Goal: Task Accomplishment & Management: Manage account settings

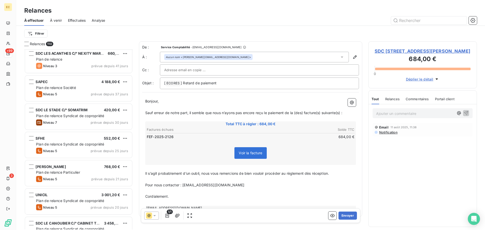
scroll to position [177, 105]
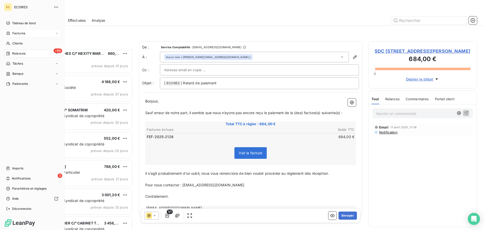
click at [15, 33] on span "Factures" at bounding box center [18, 33] width 13 height 5
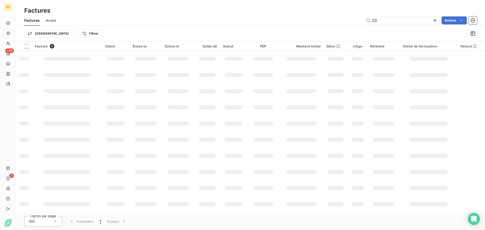
type input "2"
type input "1600"
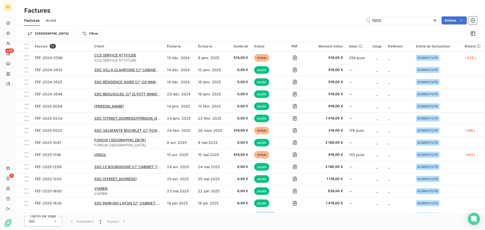
scroll to position [468, 0]
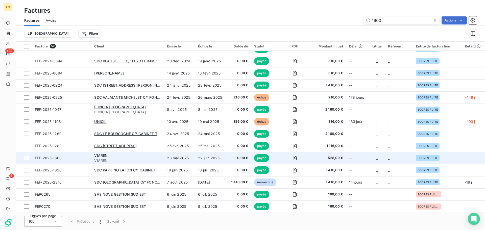
click at [66, 160] on span "FEF-2025-1600" at bounding box center [61, 158] width 53 height 5
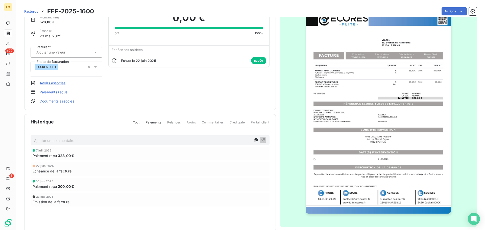
scroll to position [26, 0]
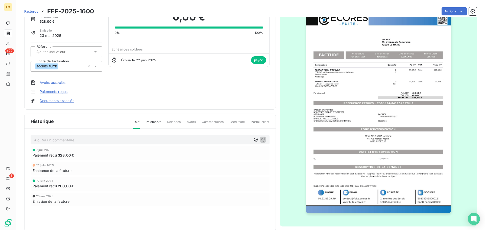
click at [27, 11] on span "Factures" at bounding box center [31, 11] width 14 height 4
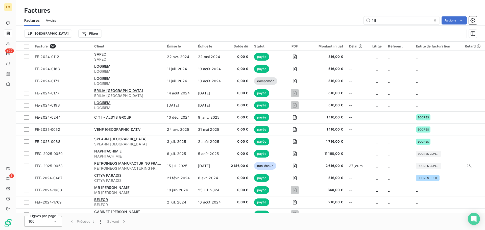
type input "1"
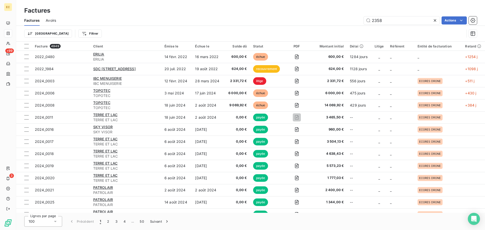
type input "2358"
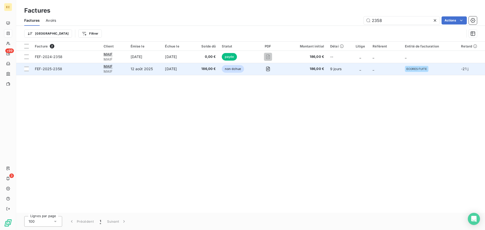
click at [116, 71] on span "MAIF" at bounding box center [114, 71] width 21 height 5
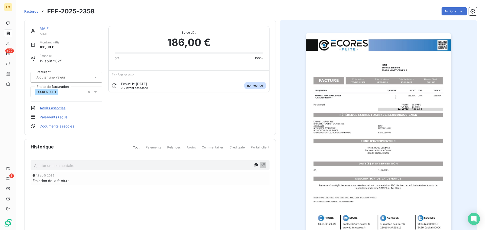
click at [52, 116] on link "Paiements reçus" at bounding box center [54, 117] width 28 height 5
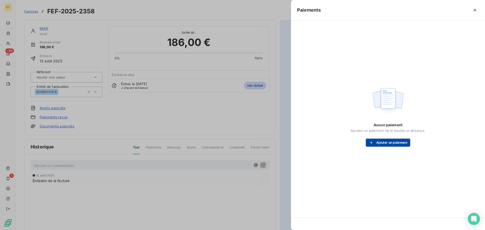
click at [386, 144] on button "Ajouter un paiement" at bounding box center [388, 143] width 44 height 8
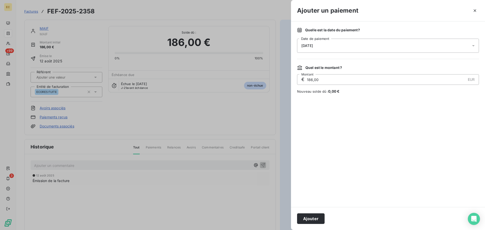
click at [329, 50] on div "[DATE]" at bounding box center [388, 46] width 182 height 14
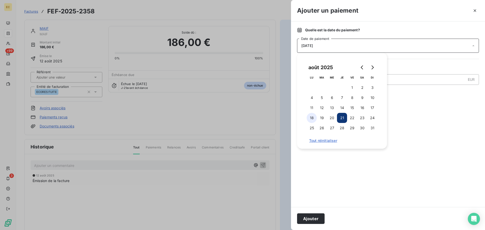
click at [313, 117] on button "18" at bounding box center [312, 118] width 10 height 10
click at [310, 219] on button "Ajouter" at bounding box center [311, 218] width 28 height 11
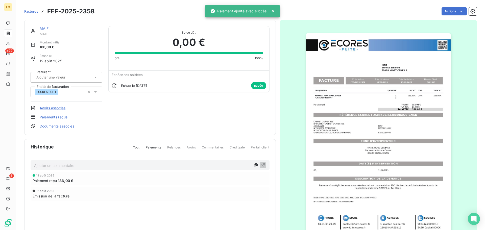
click at [31, 13] on span "Factures" at bounding box center [31, 11] width 14 height 4
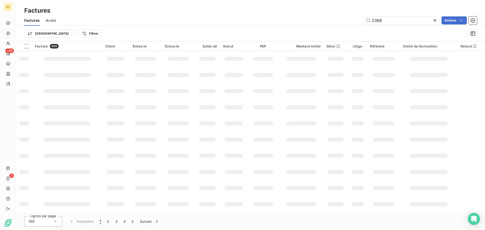
type input "2368"
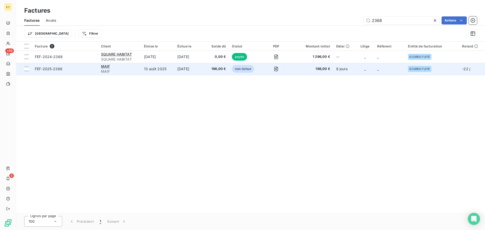
click at [133, 71] on span "MAIF" at bounding box center [119, 71] width 37 height 5
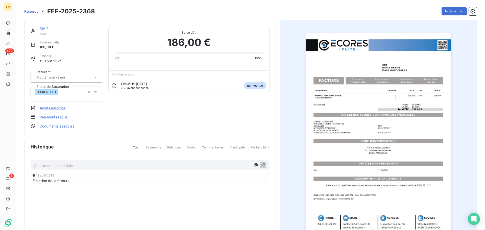
click at [46, 117] on link "Paiements reçus" at bounding box center [54, 117] width 28 height 5
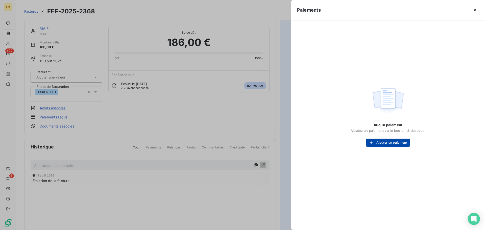
click at [376, 144] on button "Ajouter un paiement" at bounding box center [388, 143] width 44 height 8
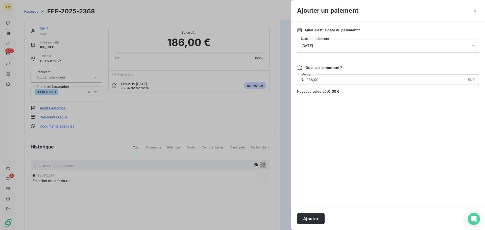
click at [313, 47] on span "[DATE]" at bounding box center [307, 46] width 12 height 4
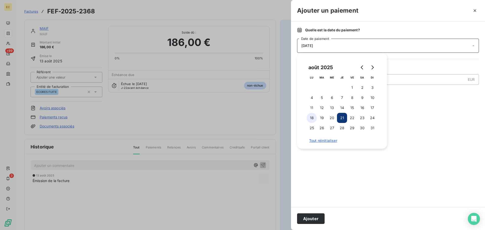
click at [313, 119] on button "18" at bounding box center [312, 118] width 10 height 10
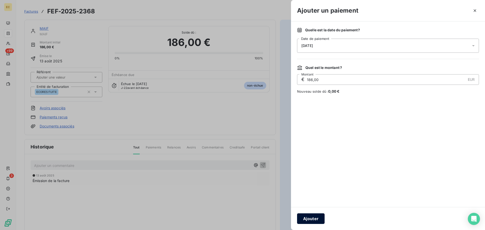
click at [315, 217] on button "Ajouter" at bounding box center [311, 218] width 28 height 11
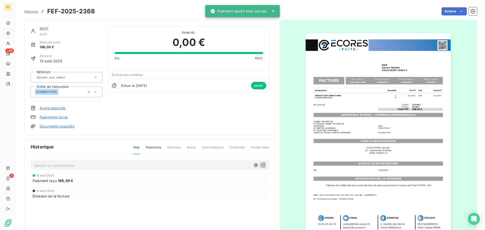
click at [28, 12] on span "Factures" at bounding box center [31, 11] width 14 height 4
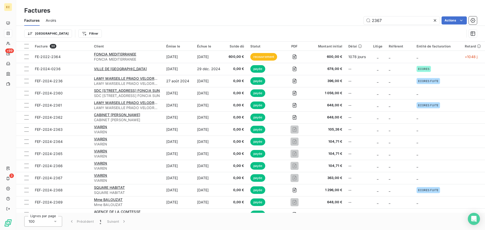
type input "2367"
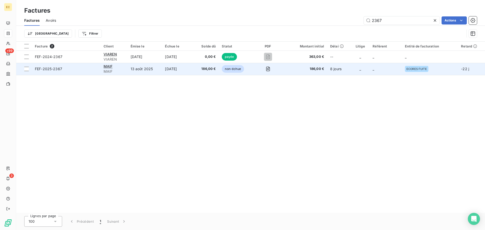
click at [92, 70] on span "FEF-2025-2367" at bounding box center [66, 68] width 63 height 5
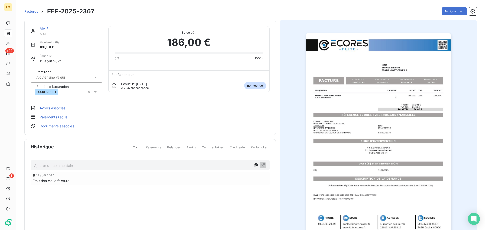
click at [59, 117] on link "Paiements reçus" at bounding box center [54, 117] width 28 height 5
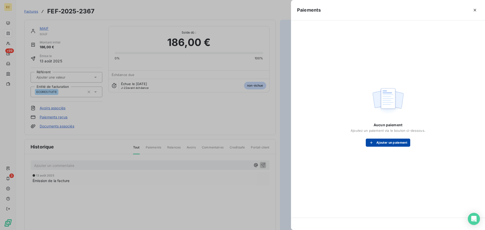
click at [379, 141] on button "Ajouter un paiement" at bounding box center [388, 143] width 44 height 8
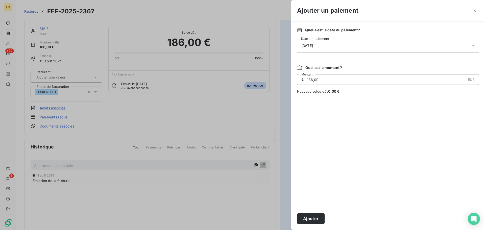
click at [334, 47] on div "[DATE]" at bounding box center [388, 46] width 182 height 14
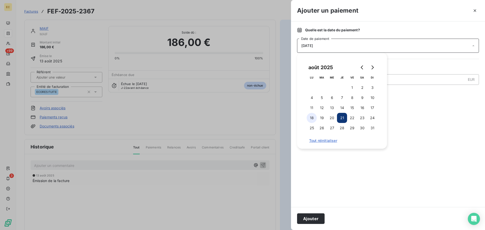
click at [311, 119] on button "18" at bounding box center [312, 118] width 10 height 10
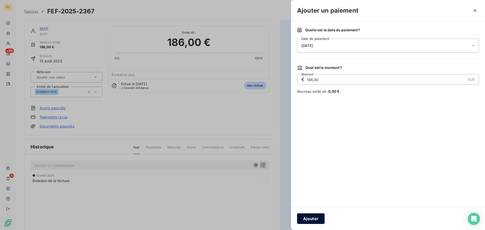
click at [314, 215] on button "Ajouter" at bounding box center [311, 218] width 28 height 11
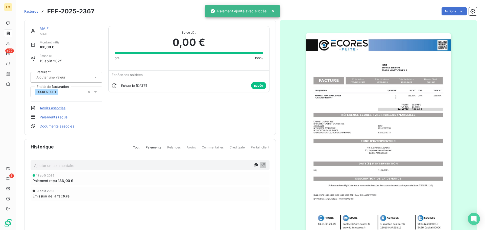
click at [27, 12] on span "Factures" at bounding box center [31, 11] width 14 height 4
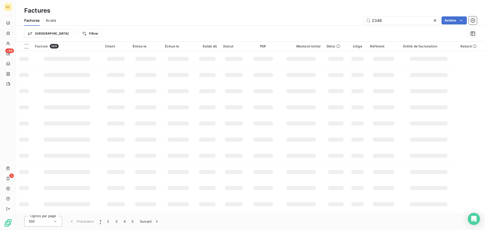
type input "2346"
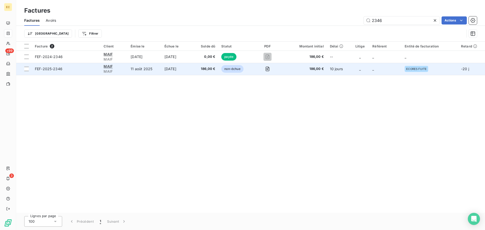
click at [87, 67] on span "FEF-2025-2346" at bounding box center [66, 68] width 63 height 5
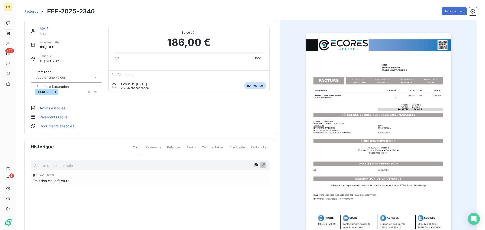
click at [60, 117] on link "Paiements reçus" at bounding box center [54, 117] width 28 height 5
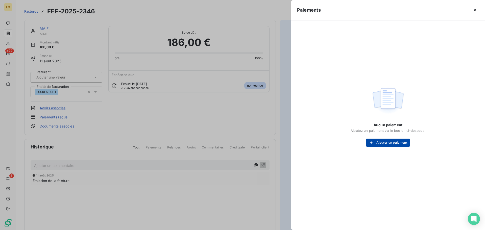
click at [390, 146] on button "Ajouter un paiement" at bounding box center [388, 143] width 44 height 8
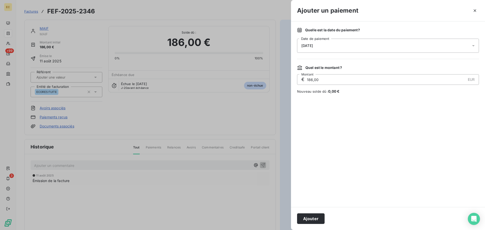
click at [327, 46] on div "[DATE]" at bounding box center [388, 46] width 182 height 14
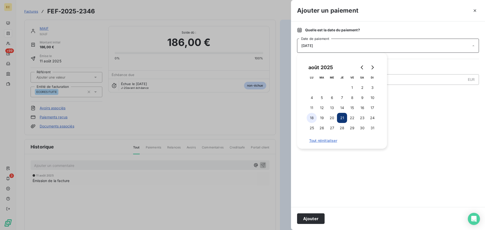
click at [315, 117] on button "18" at bounding box center [312, 118] width 10 height 10
click at [313, 217] on button "Ajouter" at bounding box center [311, 218] width 28 height 11
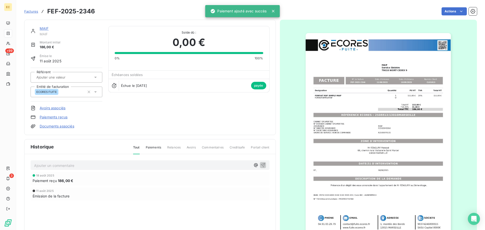
click at [29, 12] on span "Factures" at bounding box center [31, 11] width 14 height 4
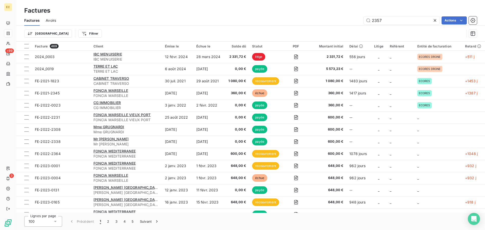
type input "2357"
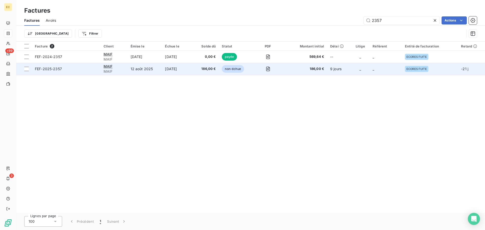
click at [79, 69] on span "FEF-2025-2357" at bounding box center [66, 68] width 63 height 5
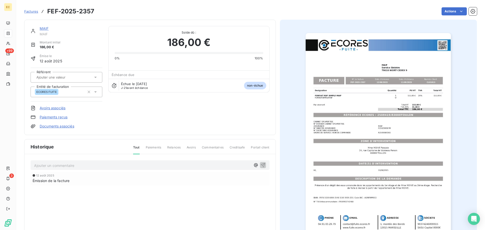
click at [60, 116] on link "Paiements reçus" at bounding box center [54, 117] width 28 height 5
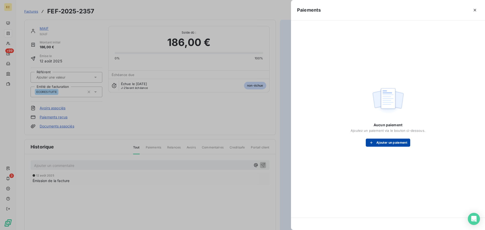
click at [380, 143] on button "Ajouter un paiement" at bounding box center [388, 143] width 44 height 8
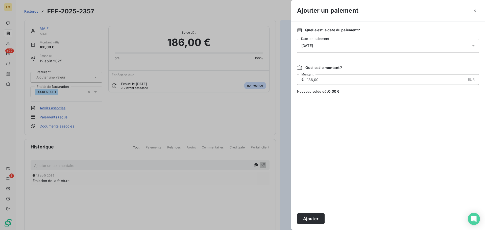
click at [331, 46] on div "[DATE]" at bounding box center [388, 46] width 182 height 14
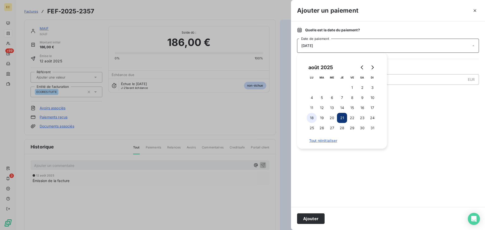
click at [310, 117] on button "18" at bounding box center [312, 118] width 10 height 10
click at [316, 220] on button "Ajouter" at bounding box center [311, 218] width 28 height 11
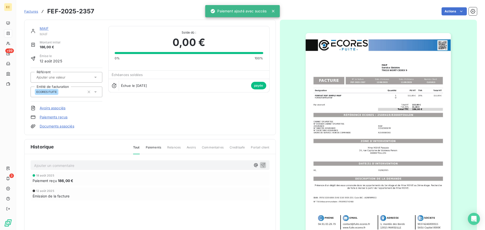
click at [28, 12] on span "Factures" at bounding box center [31, 11] width 14 height 4
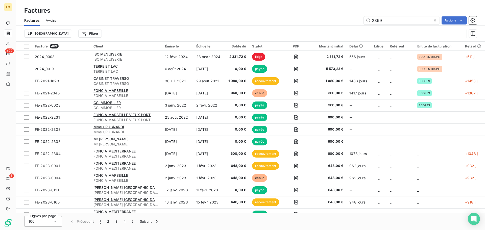
type input "2369"
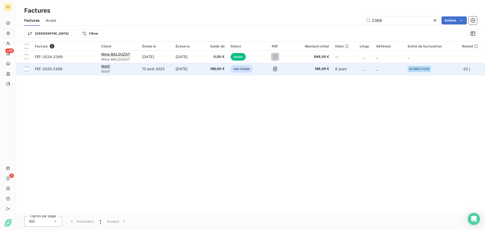
click at [83, 68] on span "FEF-2025-2369" at bounding box center [65, 68] width 60 height 5
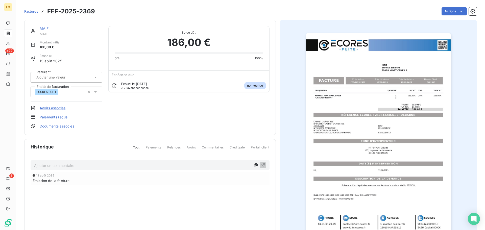
click at [53, 116] on link "Paiements reçus" at bounding box center [54, 117] width 28 height 5
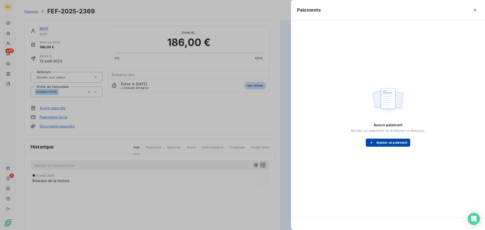
click at [388, 143] on button "Ajouter un paiement" at bounding box center [388, 143] width 44 height 8
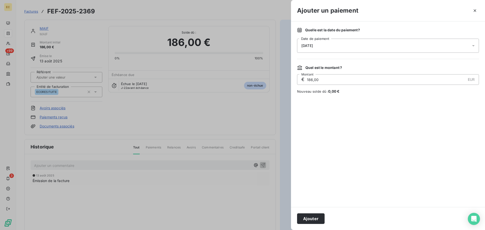
click at [329, 48] on div "[DATE]" at bounding box center [388, 46] width 182 height 14
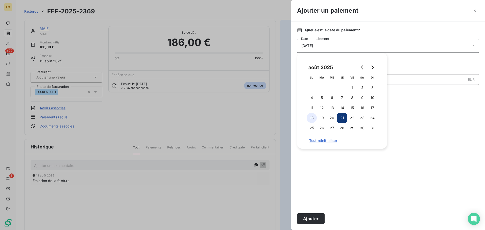
click at [311, 119] on button "18" at bounding box center [312, 118] width 10 height 10
click at [306, 221] on button "Ajouter" at bounding box center [311, 218] width 28 height 11
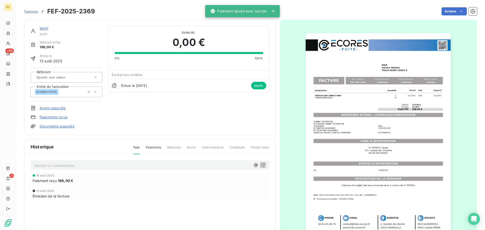
click at [31, 11] on span "Factures" at bounding box center [31, 11] width 14 height 4
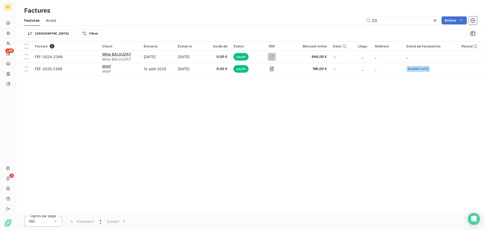
type input "2"
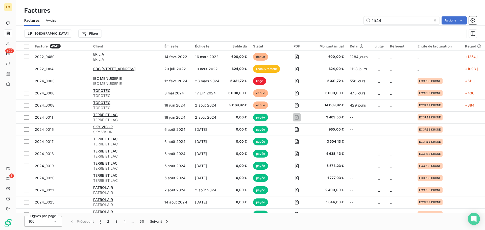
type input "1544"
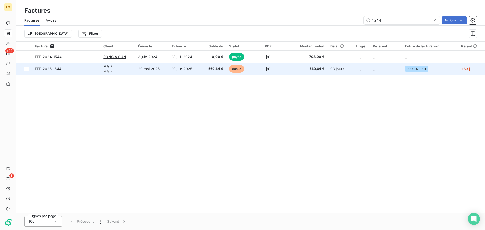
click at [107, 69] on span "MAIF" at bounding box center [117, 71] width 29 height 5
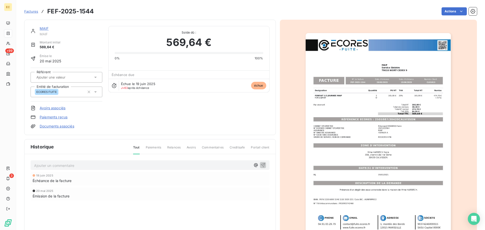
click at [61, 118] on link "Paiements reçus" at bounding box center [54, 117] width 28 height 5
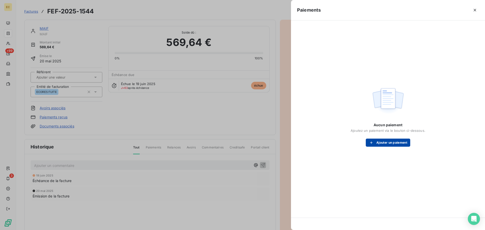
click at [392, 144] on button "Ajouter un paiement" at bounding box center [388, 143] width 44 height 8
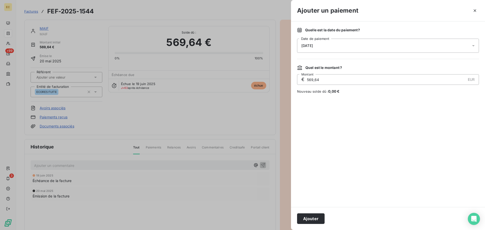
click at [347, 49] on div "[DATE]" at bounding box center [388, 46] width 182 height 14
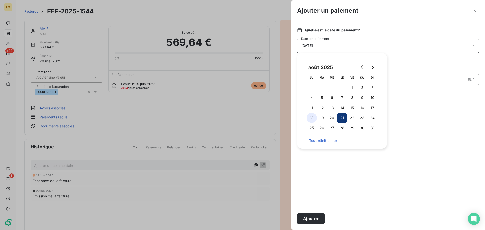
click at [313, 117] on button "18" at bounding box center [312, 118] width 10 height 10
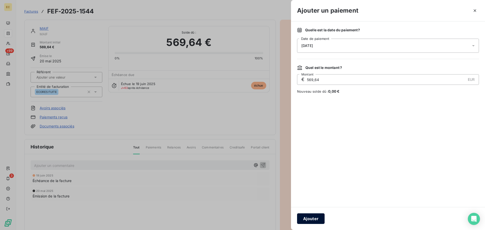
click at [308, 217] on button "Ajouter" at bounding box center [311, 218] width 28 height 11
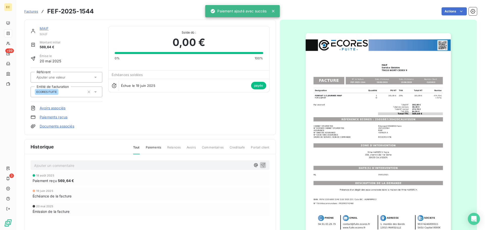
click at [26, 13] on span "Factures" at bounding box center [31, 11] width 14 height 4
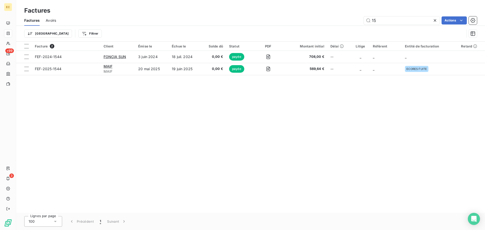
type input "1"
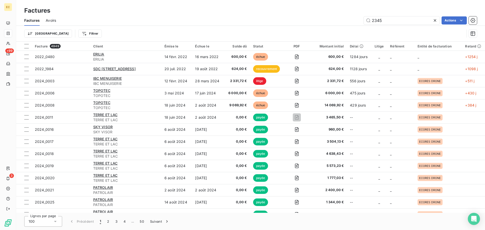
type input "2345"
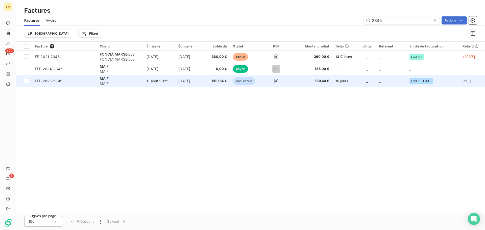
click at [119, 81] on span "MAIF" at bounding box center [120, 83] width 41 height 5
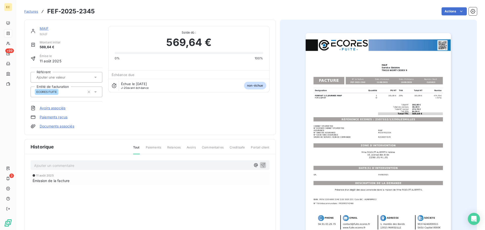
click at [59, 116] on link "Paiements reçus" at bounding box center [54, 117] width 28 height 5
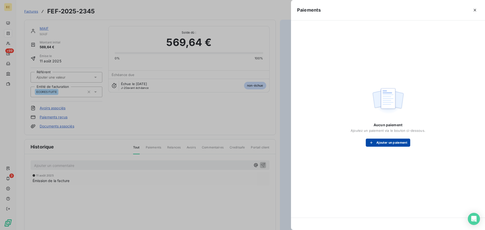
click at [385, 141] on button "Ajouter un paiement" at bounding box center [388, 143] width 44 height 8
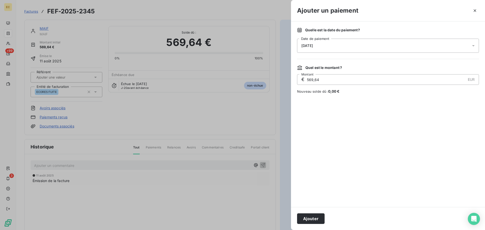
click at [323, 38] on div "Quelle est la date du paiement ? 21/08/2025 Date de paiement" at bounding box center [388, 40] width 182 height 25
click at [323, 47] on div "[DATE]" at bounding box center [388, 46] width 182 height 14
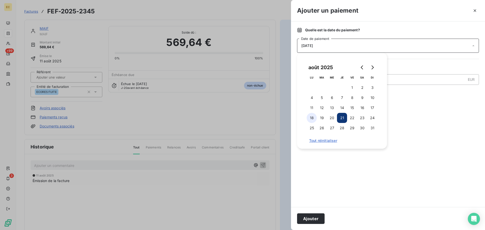
click at [311, 117] on button "18" at bounding box center [312, 118] width 10 height 10
drag, startPoint x: 312, startPoint y: 221, endPoint x: 312, endPoint y: 210, distance: 11.4
click at [312, 220] on button "Ajouter" at bounding box center [311, 218] width 28 height 11
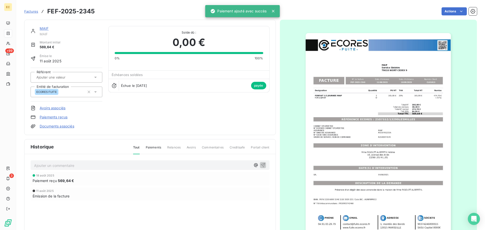
click at [31, 10] on span "Factures" at bounding box center [31, 11] width 14 height 4
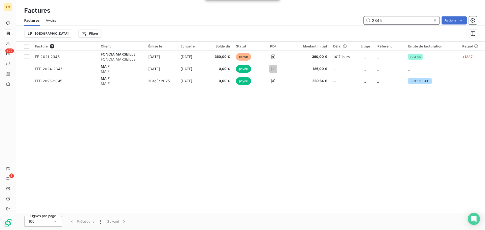
click at [386, 21] on input "2345" at bounding box center [402, 20] width 76 height 8
type input "2"
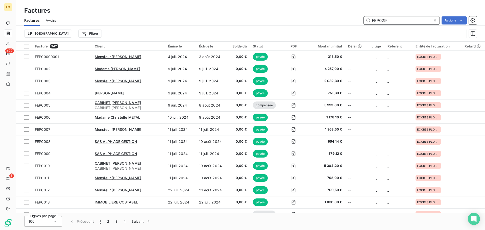
type input "FEP0295"
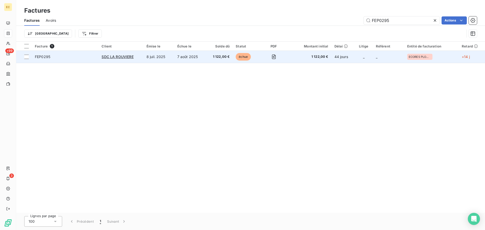
click at [143, 61] on td "SDC LA ROUVIERE" at bounding box center [120, 57] width 45 height 12
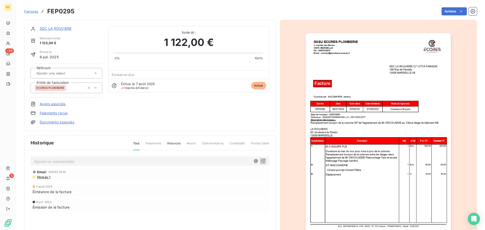
click at [56, 113] on link "Paiements reçus" at bounding box center [54, 113] width 28 height 5
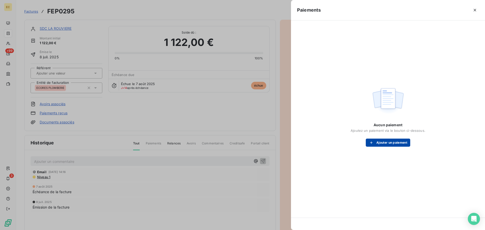
click at [378, 143] on button "Ajouter un paiement" at bounding box center [388, 143] width 44 height 8
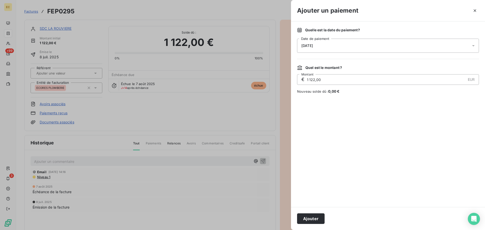
click at [345, 47] on div "[DATE]" at bounding box center [388, 46] width 182 height 14
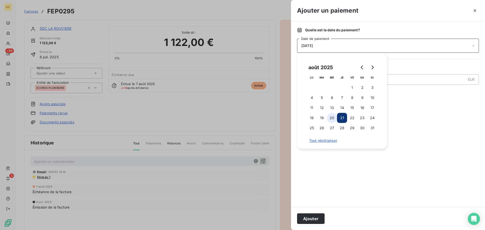
click at [331, 116] on button "20" at bounding box center [332, 118] width 10 height 10
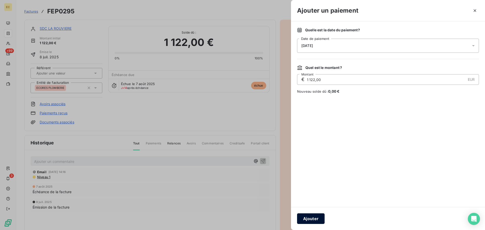
click at [315, 216] on button "Ajouter" at bounding box center [311, 218] width 28 height 11
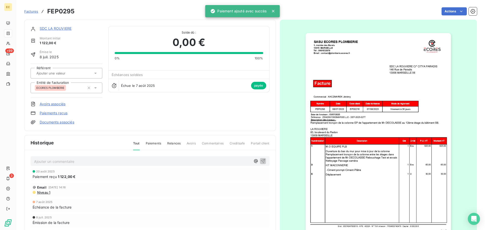
click at [29, 11] on span "Factures" at bounding box center [31, 11] width 14 height 4
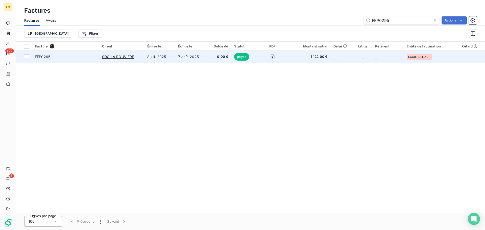
click at [169, 55] on td "8 juil. 2025" at bounding box center [159, 57] width 31 height 12
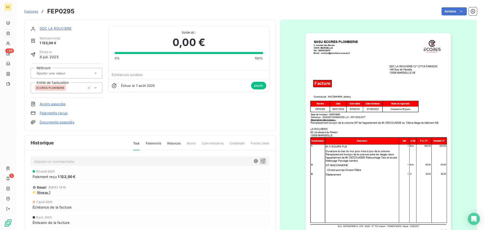
click at [33, 12] on span "Factures" at bounding box center [31, 11] width 14 height 4
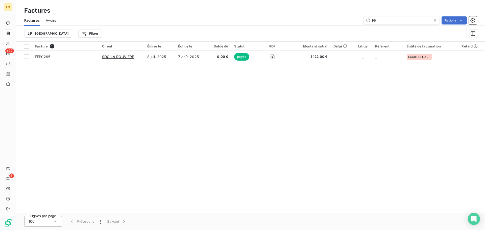
type input "F"
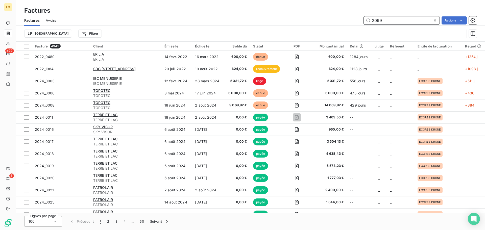
type input "2099"
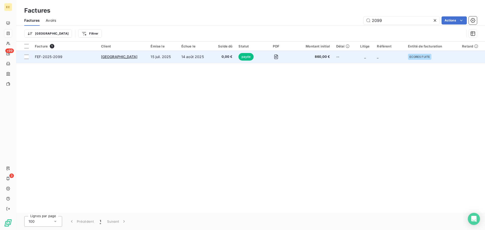
click at [178, 56] on td "14 août 2025" at bounding box center [194, 57] width 33 height 12
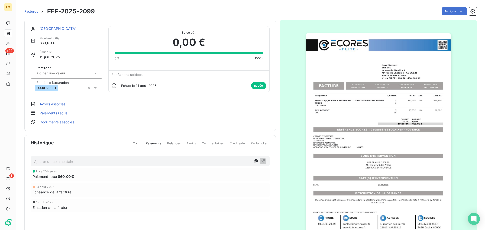
click at [29, 11] on span "Factures" at bounding box center [31, 11] width 14 height 4
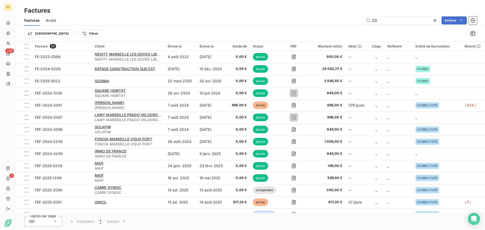
type input "2"
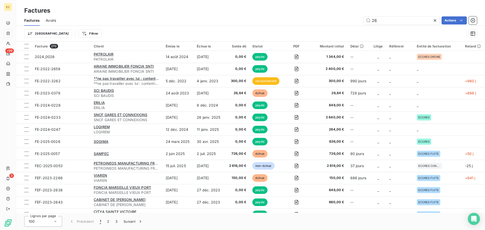
type input "2"
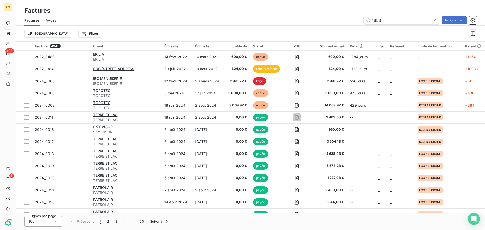
type input "1653"
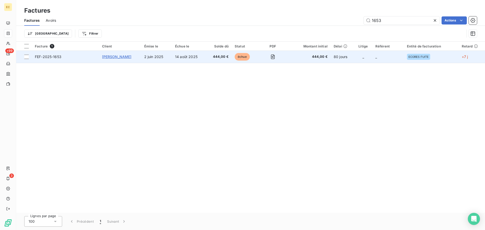
click at [132, 56] on span "Mr DUCASSE Jean Christophe" at bounding box center [117, 57] width 30 height 4
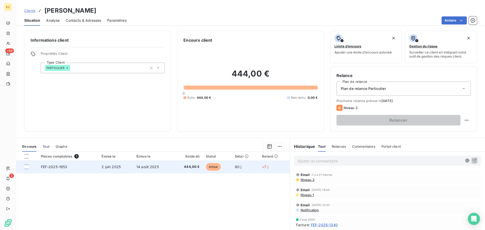
click at [76, 169] on td "FEF-2025-1653" at bounding box center [68, 167] width 61 height 12
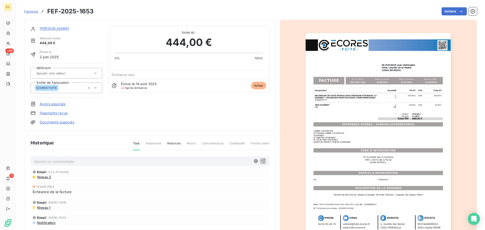
click at [60, 115] on link "Paiements reçus" at bounding box center [54, 113] width 28 height 5
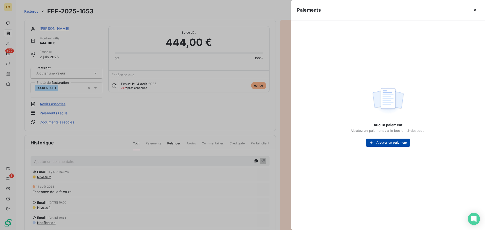
click at [380, 145] on button "Ajouter un paiement" at bounding box center [388, 143] width 44 height 8
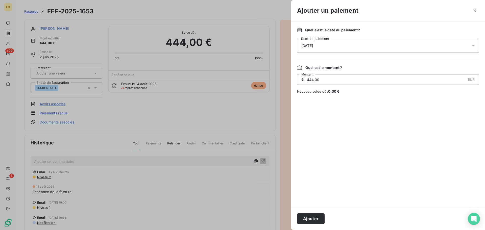
click at [347, 46] on div "[DATE]" at bounding box center [388, 46] width 182 height 14
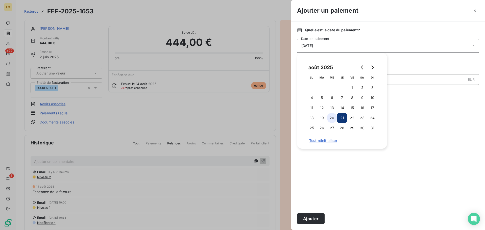
click at [332, 119] on button "20" at bounding box center [332, 118] width 10 height 10
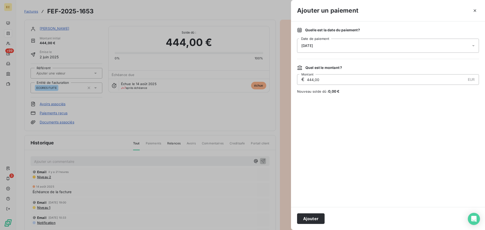
drag, startPoint x: 316, startPoint y: 220, endPoint x: 315, endPoint y: 182, distance: 38.4
click at [316, 220] on button "Ajouter" at bounding box center [311, 218] width 28 height 11
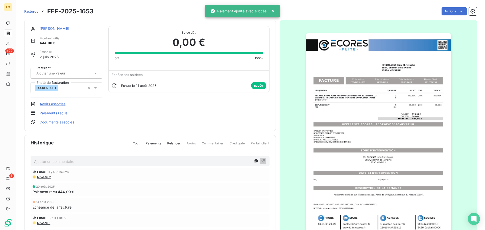
click at [30, 12] on span "Factures" at bounding box center [31, 11] width 14 height 4
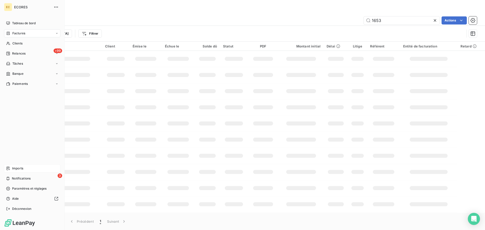
click at [18, 168] on span "Imports" at bounding box center [17, 168] width 11 height 5
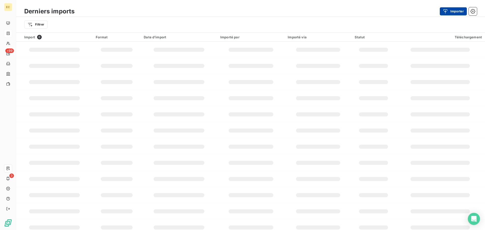
click at [446, 12] on icon "button" at bounding box center [445, 11] width 5 height 5
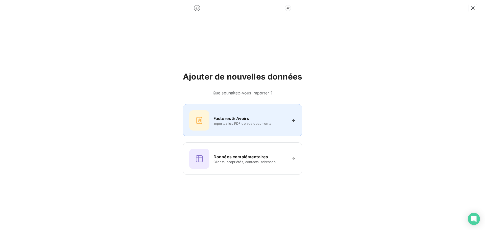
click at [236, 121] on h6 "Factures & Avoirs" at bounding box center [231, 118] width 36 height 6
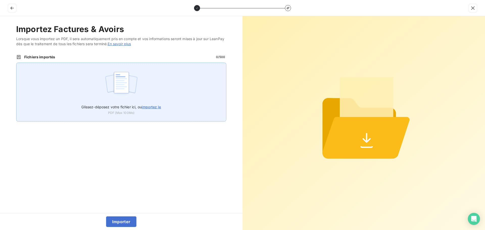
click at [146, 105] on span "importez le" at bounding box center [151, 107] width 19 height 4
click at [16, 63] on input "Glissez-déposez votre fichier ici, ou importez le" at bounding box center [16, 63] width 0 height 0
type input "C:\fakepath\FEP0330.pdf"
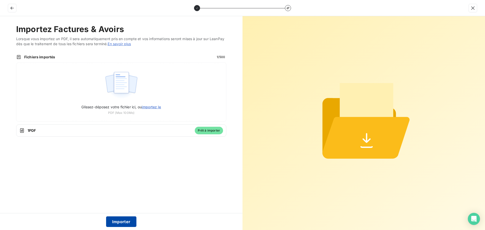
click at [124, 221] on button "Importer" at bounding box center [121, 221] width 31 height 11
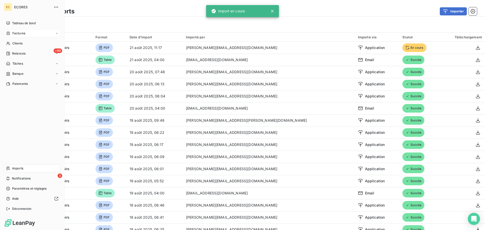
click at [17, 34] on span "Factures" at bounding box center [18, 33] width 13 height 5
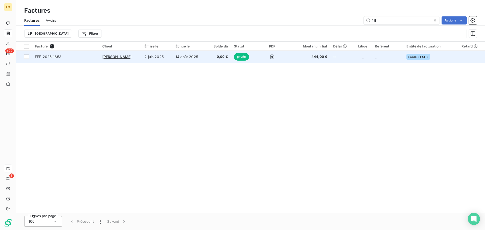
type input "1"
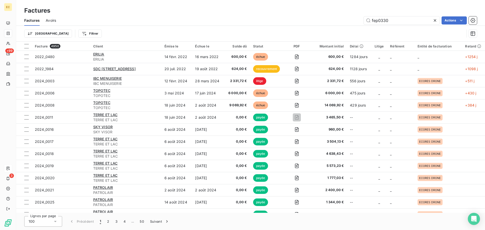
type input "fep0330"
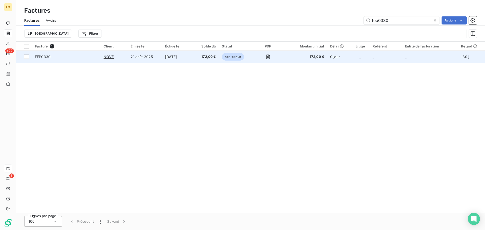
click at [128, 58] on td "21 août 2025" at bounding box center [145, 57] width 35 height 12
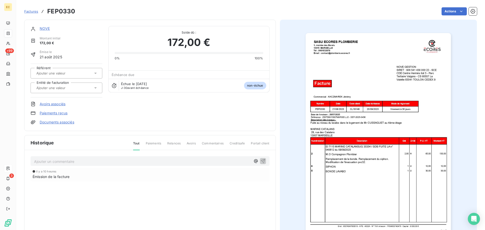
click at [95, 88] on icon at bounding box center [95, 87] width 3 height 1
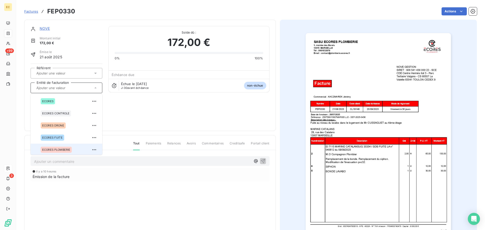
scroll to position [1, 0]
click at [34, 149] on div at bounding box center [34, 149] width 0 height 0
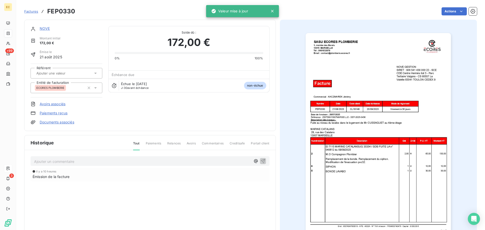
click at [43, 29] on link "NOVE" at bounding box center [45, 28] width 10 height 4
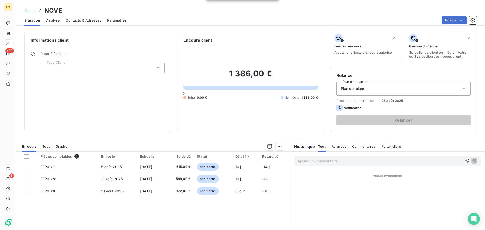
click at [157, 68] on icon at bounding box center [158, 67] width 3 height 1
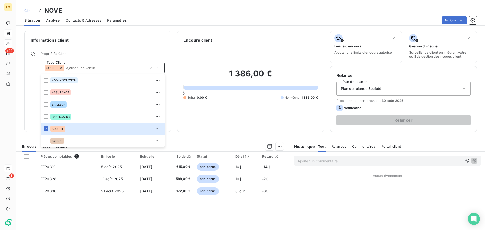
click at [216, 118] on div "1 386,00 € 0 Échu 0,00 € Non-échu 1 386,00 €" at bounding box center [250, 84] width 134 height 82
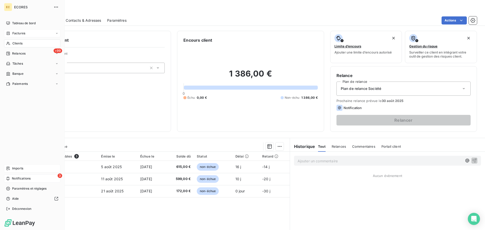
click at [22, 179] on span "Notifications" at bounding box center [21, 178] width 19 height 5
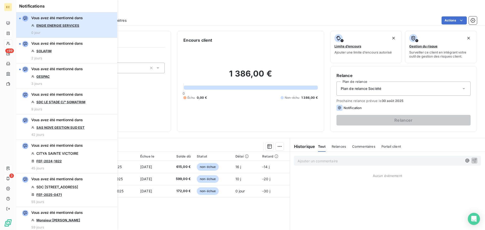
click at [72, 28] on div "Vous avez été mentionné dans ENGIE ENERGIE SERVICES 0 jour" at bounding box center [57, 24] width 52 height 19
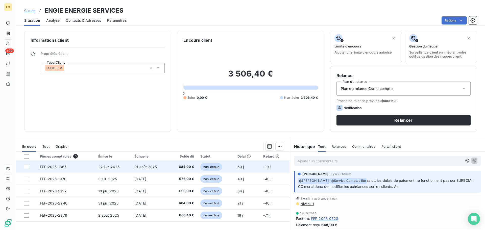
click at [63, 168] on span "FEF-2025-1865" at bounding box center [53, 167] width 27 height 4
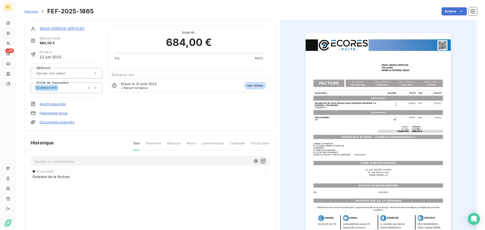
click at [380, 122] on img "button" at bounding box center [378, 136] width 145 height 206
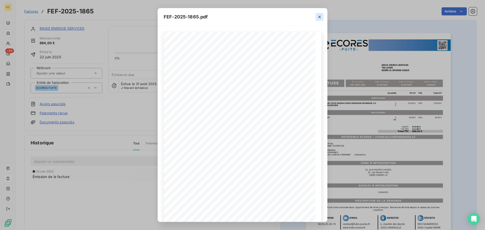
click at [319, 17] on icon "button" at bounding box center [319, 16] width 5 height 5
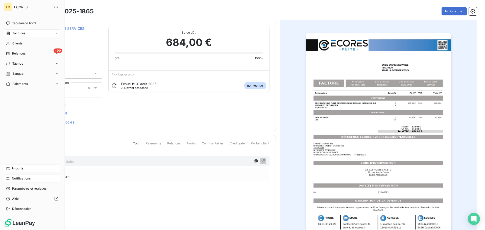
click at [18, 167] on span "Imports" at bounding box center [17, 168] width 11 height 5
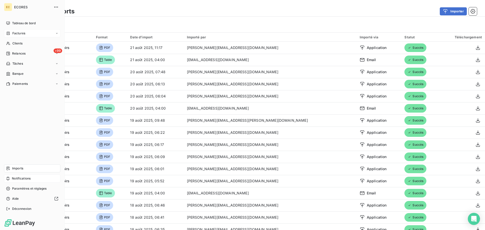
click at [21, 178] on span "Notifications" at bounding box center [21, 178] width 19 height 5
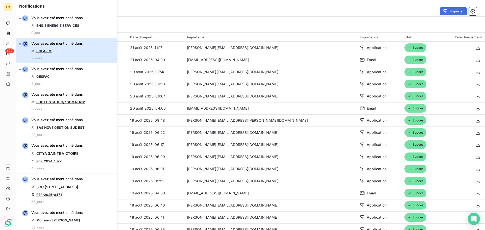
click at [61, 45] on span "Vous avez été mentionné dans" at bounding box center [57, 43] width 52 height 5
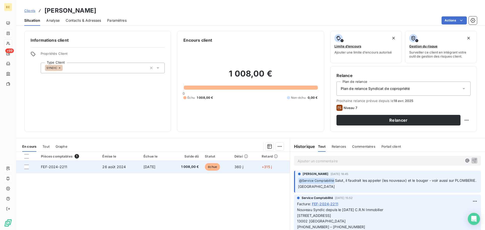
click at [145, 167] on span "[DATE]" at bounding box center [149, 167] width 12 height 4
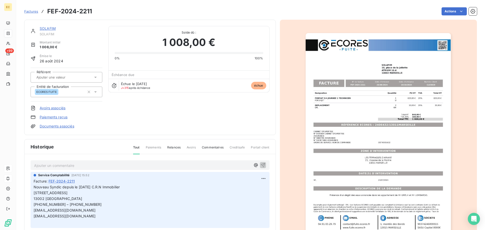
click at [83, 165] on p "Ajouter un commentaire ﻿" at bounding box center [142, 165] width 217 height 6
click at [122, 165] on span "21/08/25 n'ont reçu la Facture que début juillet devrit la payer d'ici fin sept…" at bounding box center [111, 165] width 154 height 4
click at [261, 166] on icon "button" at bounding box center [263, 165] width 4 height 4
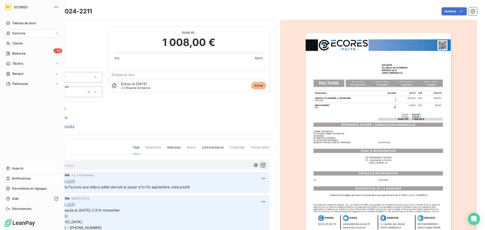
click at [18, 179] on span "Notifications" at bounding box center [21, 178] width 19 height 5
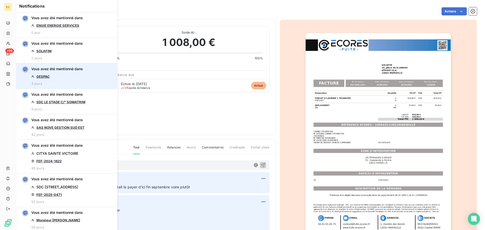
click at [45, 76] on link "GESPAC" at bounding box center [42, 76] width 13 height 4
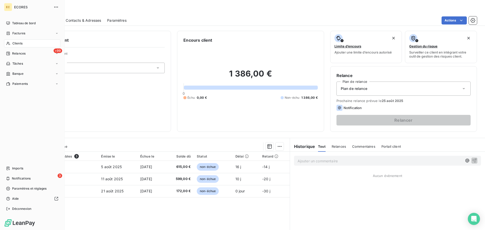
click at [17, 43] on span "Clients" at bounding box center [17, 43] width 10 height 5
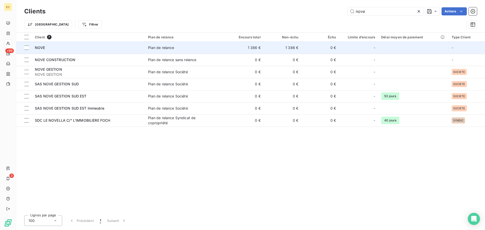
type input "nove"
click at [109, 51] on td "NOVE" at bounding box center [88, 48] width 113 height 12
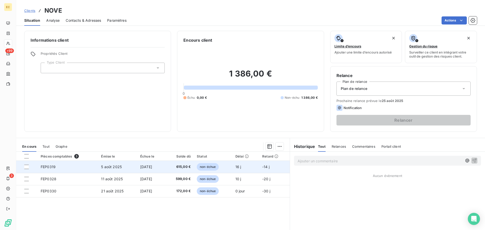
click at [110, 168] on span "5 août 2025" at bounding box center [111, 167] width 21 height 4
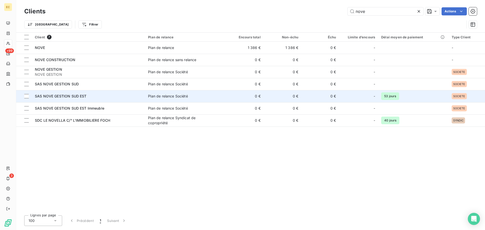
click at [83, 97] on span "SAS NOVE GESTION SUD EST" at bounding box center [61, 96] width 52 height 4
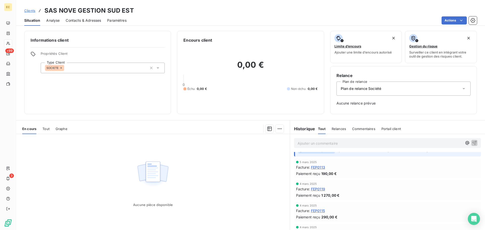
scroll to position [1212, 0]
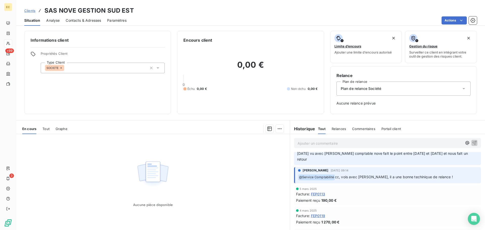
click at [315, 194] on span "FEP0113" at bounding box center [318, 193] width 14 height 5
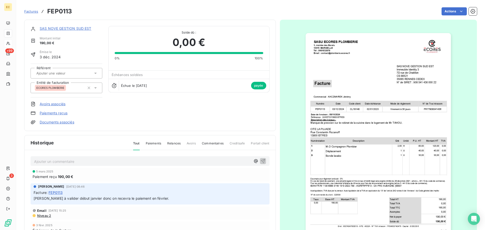
click at [64, 29] on link "SAS NOVE GESTION SUD EST" at bounding box center [66, 28] width 52 height 4
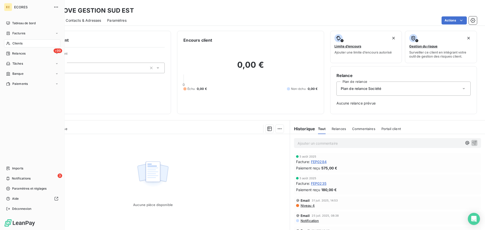
click at [15, 45] on span "Clients" at bounding box center [17, 43] width 10 height 5
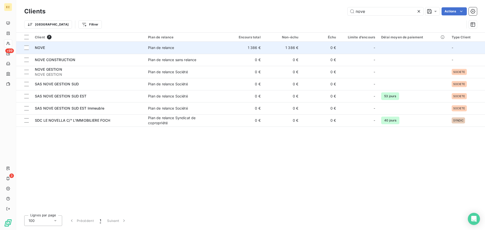
click at [78, 47] on div "NOVE" at bounding box center [88, 47] width 107 height 5
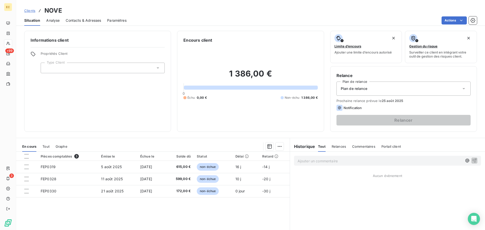
click at [157, 68] on icon at bounding box center [158, 67] width 3 height 1
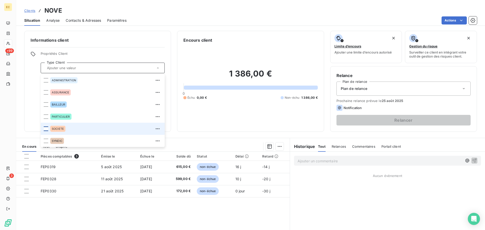
click at [45, 128] on div at bounding box center [46, 129] width 5 height 5
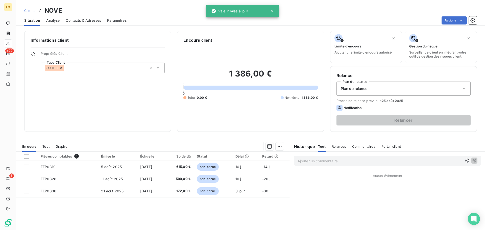
click at [199, 128] on div "Encours client 1 386,00 € 0 Échu 0,00 € Non-échu 1 386,00 €" at bounding box center [250, 81] width 147 height 101
click at [462, 88] on icon at bounding box center [463, 88] width 3 height 1
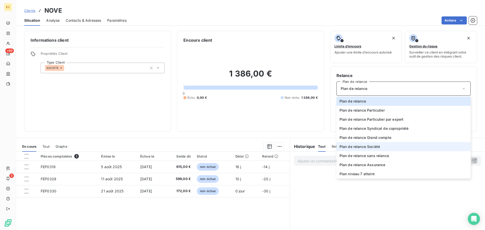
click at [378, 146] on li "Plan de relance Société" at bounding box center [403, 146] width 134 height 9
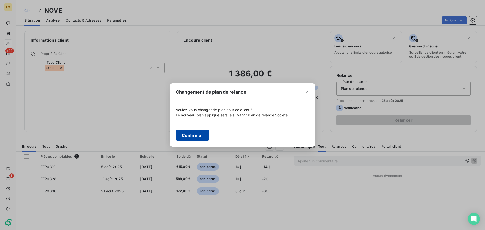
click at [186, 136] on button "Confirmer" at bounding box center [192, 135] width 33 height 11
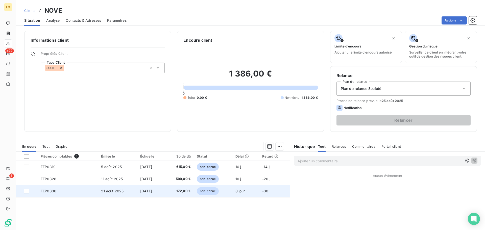
click at [77, 189] on td "FEP0330" at bounding box center [68, 191] width 60 height 12
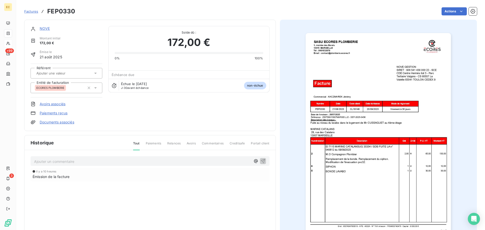
click at [48, 123] on link "Documents associés" at bounding box center [57, 122] width 35 height 5
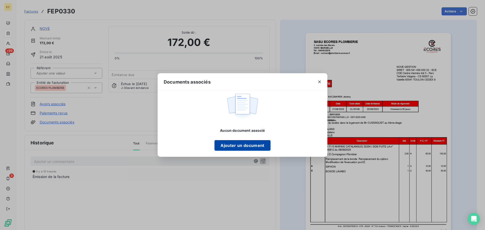
click at [238, 148] on button "Ajouter un document" at bounding box center [242, 145] width 56 height 11
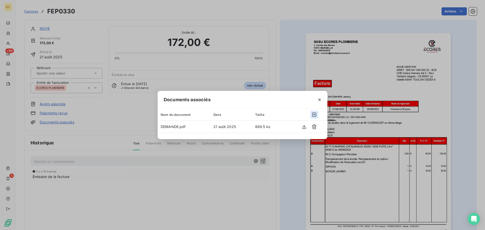
click at [315, 115] on icon "button" at bounding box center [314, 115] width 4 height 4
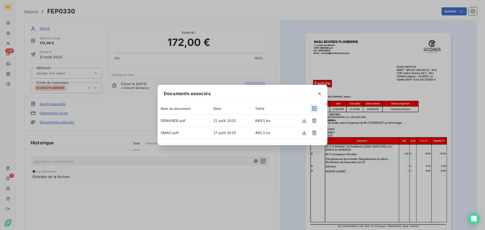
click at [314, 109] on icon "button" at bounding box center [314, 109] width 4 height 4
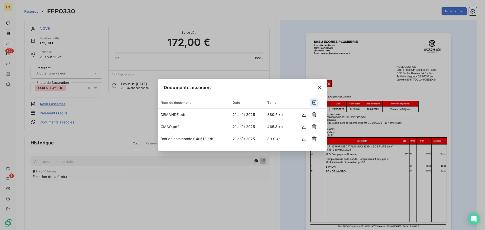
click at [314, 103] on icon "button" at bounding box center [314, 103] width 4 height 4
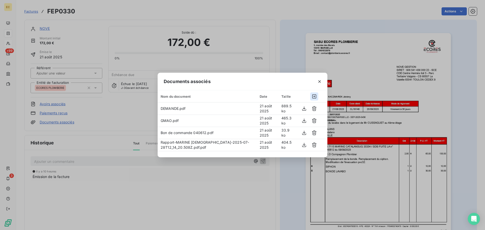
click at [314, 97] on icon "button" at bounding box center [314, 96] width 5 height 5
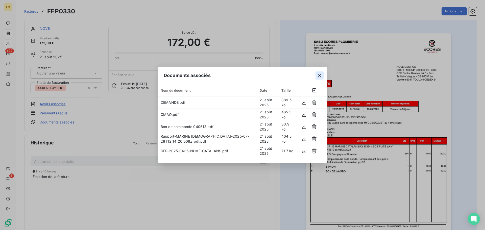
click at [320, 75] on icon "button" at bounding box center [319, 75] width 3 height 3
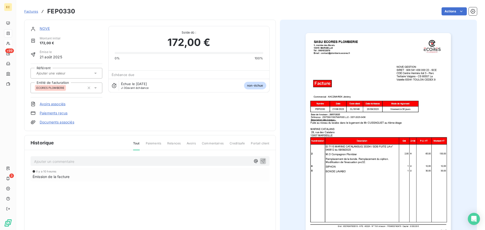
click at [43, 28] on link "NOVE" at bounding box center [45, 28] width 10 height 4
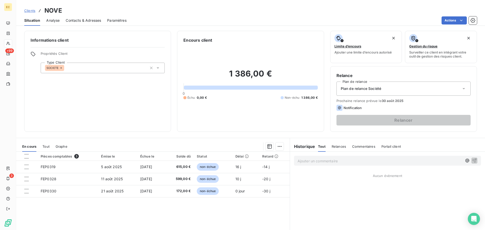
click at [76, 21] on span "Contacts & Adresses" at bounding box center [83, 20] width 35 height 5
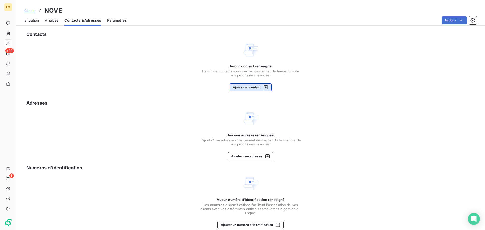
click at [251, 88] on button "Ajouter un contact" at bounding box center [251, 87] width 42 height 8
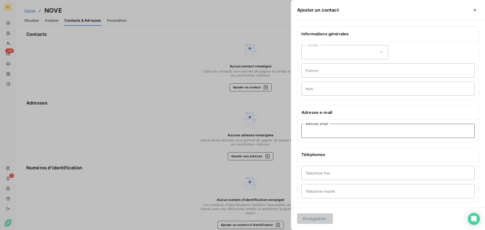
paste input "claire.pourcin@sfhe.fr"
type input "claire.pourcin@sfhe.fr"
click at [320, 217] on button "Enregistrer" at bounding box center [315, 218] width 36 height 11
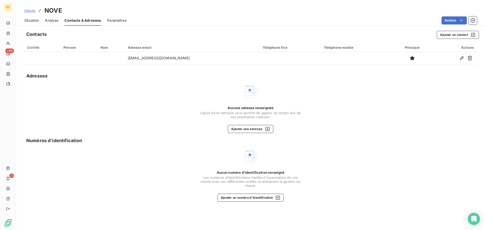
click at [32, 21] on span "Situation" at bounding box center [31, 20] width 15 height 5
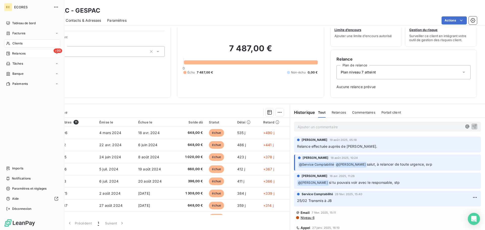
click at [20, 52] on span "Relances" at bounding box center [18, 53] width 13 height 5
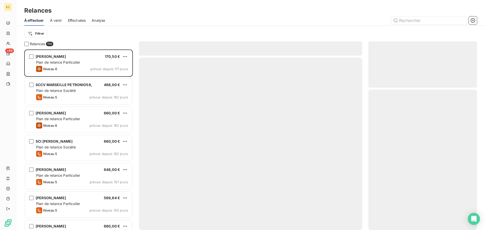
scroll to position [177, 105]
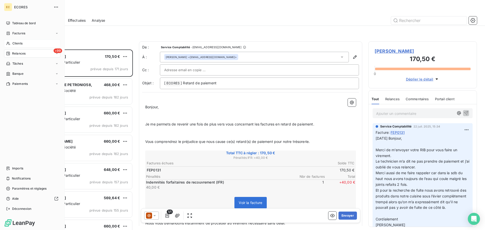
click at [17, 43] on span "Clients" at bounding box center [17, 43] width 10 height 5
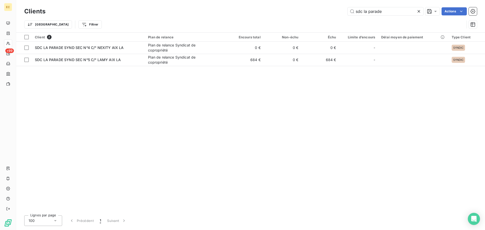
type input "sdc la parade"
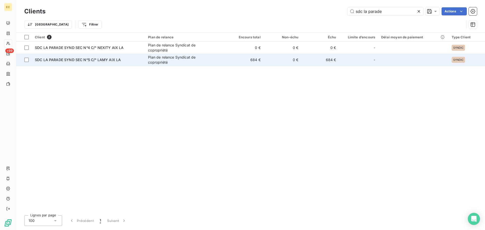
click at [184, 62] on div "Plan de relance Syndicat de copropriété" at bounding box center [179, 60] width 63 height 10
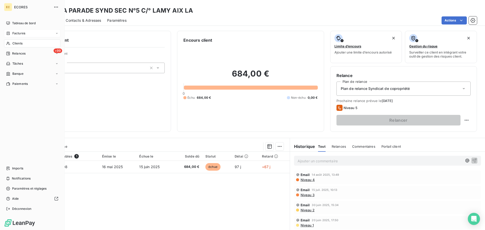
click at [15, 31] on div "Factures" at bounding box center [32, 33] width 56 height 8
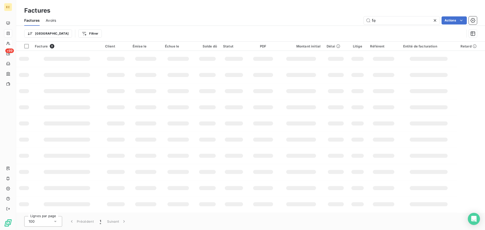
type input "f"
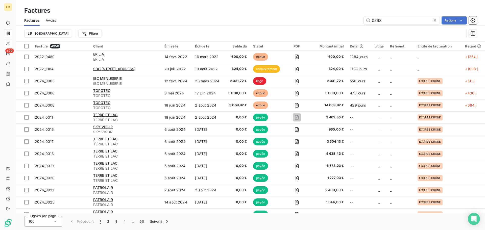
type input "0793"
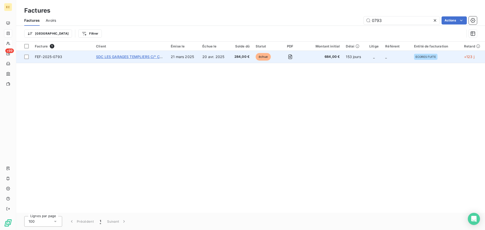
click at [129, 59] on span "SDC LES GARAGES TEMPLIERS C/° CABINET THINOT" at bounding box center [142, 57] width 92 height 4
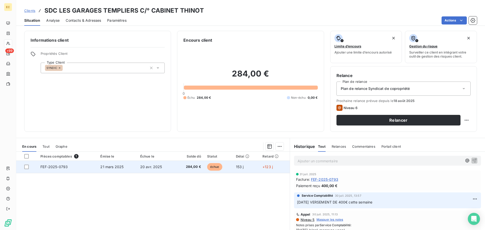
click at [84, 168] on td "FEF-2025-0793" at bounding box center [67, 167] width 60 height 12
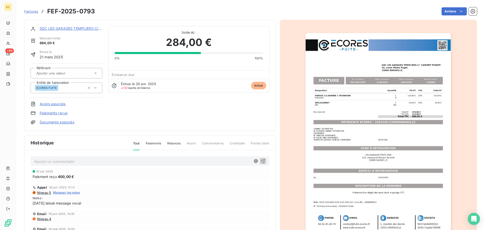
click at [54, 113] on link "Paiements reçus" at bounding box center [54, 113] width 28 height 5
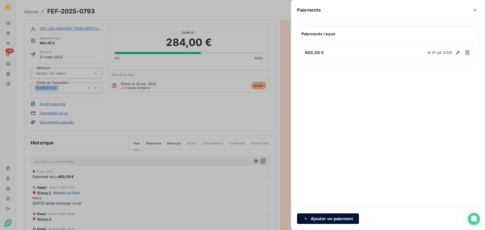
click at [327, 220] on button "Ajouter un paiement" at bounding box center [328, 218] width 62 height 11
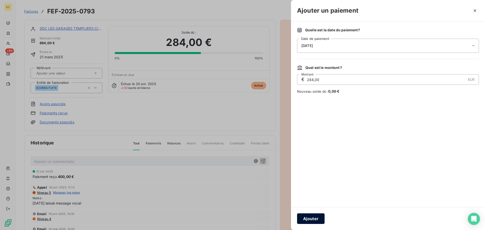
click at [310, 218] on button "Ajouter" at bounding box center [311, 218] width 28 height 11
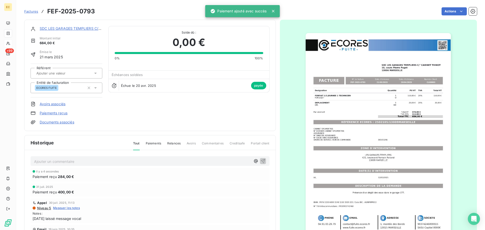
click at [29, 11] on span "Factures" at bounding box center [31, 11] width 14 height 4
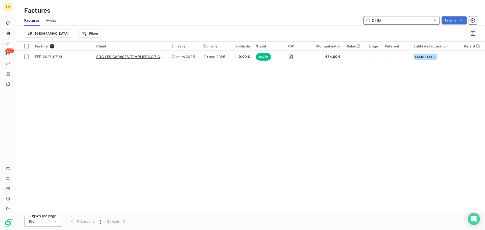
drag, startPoint x: 385, startPoint y: 19, endPoint x: 370, endPoint y: 20, distance: 14.4
click at [370, 20] on input "0793" at bounding box center [402, 20] width 76 height 8
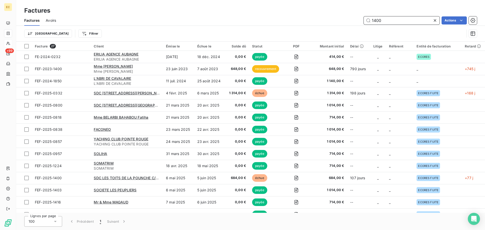
type input "1400"
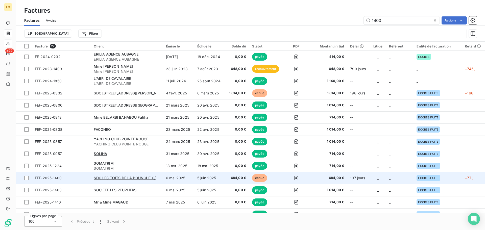
click at [76, 177] on span "FEF-2025-1400" at bounding box center [61, 178] width 53 height 5
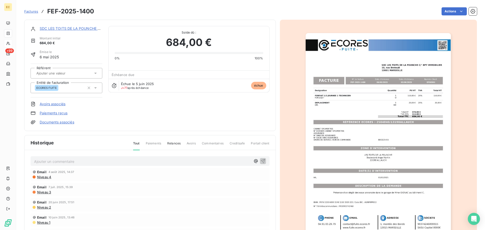
click at [58, 113] on link "Paiements reçus" at bounding box center [54, 113] width 28 height 5
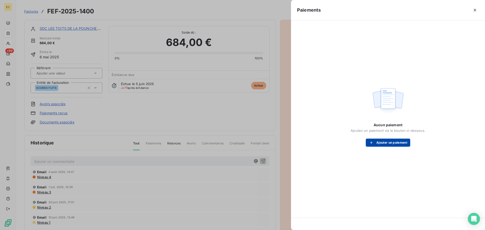
click at [384, 141] on button "Ajouter un paiement" at bounding box center [388, 143] width 44 height 8
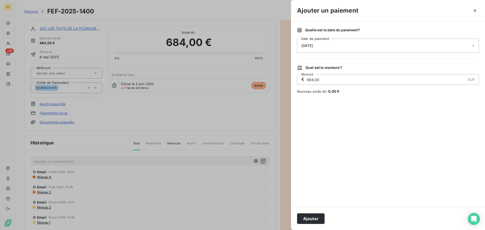
click at [308, 221] on button "Ajouter" at bounding box center [311, 218] width 28 height 11
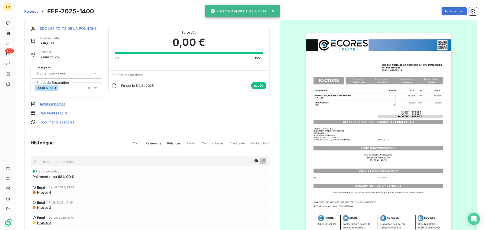
click at [28, 10] on span "Factures" at bounding box center [31, 11] width 14 height 4
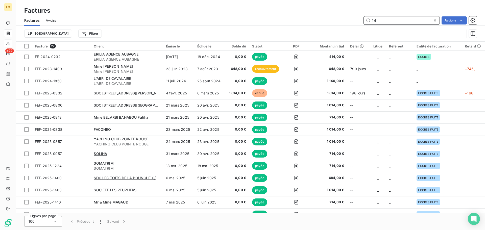
type input "1"
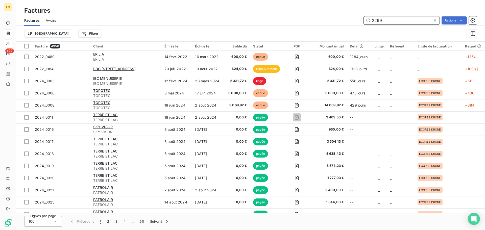
type input "2299"
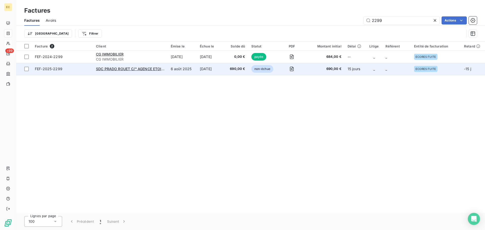
click at [82, 71] on td "FEF-2025-2299" at bounding box center [62, 69] width 61 height 12
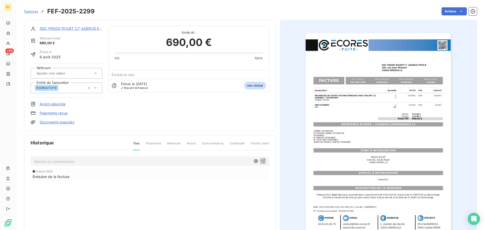
click at [51, 113] on link "Paiements reçus" at bounding box center [54, 113] width 28 height 5
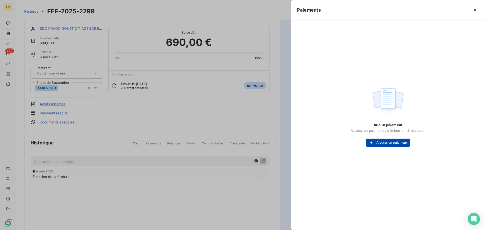
click at [375, 144] on div "button" at bounding box center [373, 142] width 8 height 5
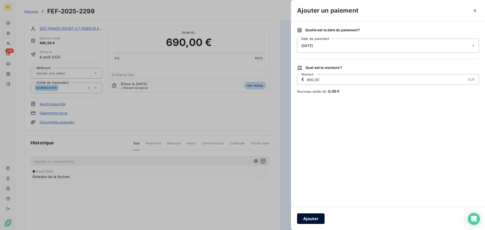
click at [313, 216] on button "Ajouter" at bounding box center [311, 218] width 28 height 11
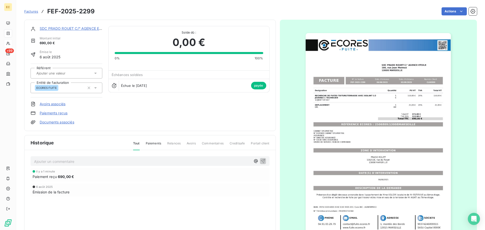
click at [33, 12] on span "Factures" at bounding box center [31, 11] width 14 height 4
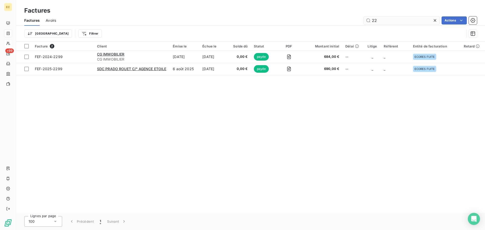
type input "2"
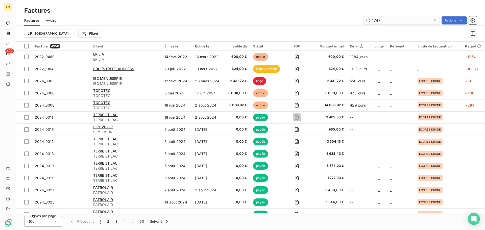
type input "1747"
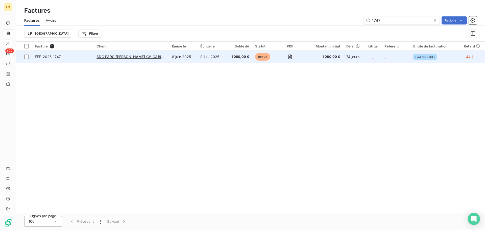
click at [89, 58] on span "FEF-2025-1747" at bounding box center [63, 56] width 56 height 5
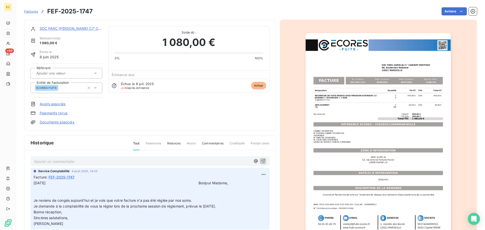
click at [419, 81] on img "button" at bounding box center [378, 136] width 145 height 206
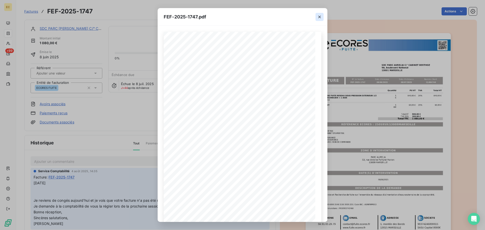
click at [318, 16] on icon "button" at bounding box center [319, 16] width 5 height 5
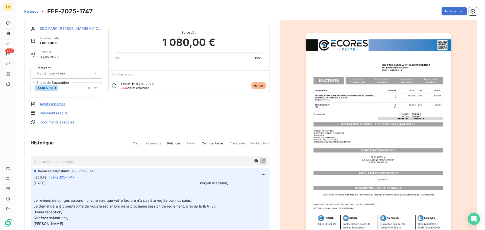
click at [47, 113] on link "Paiements reçus" at bounding box center [54, 113] width 28 height 5
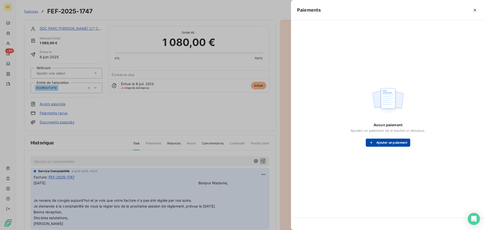
click at [384, 142] on button "Ajouter un paiement" at bounding box center [388, 143] width 44 height 8
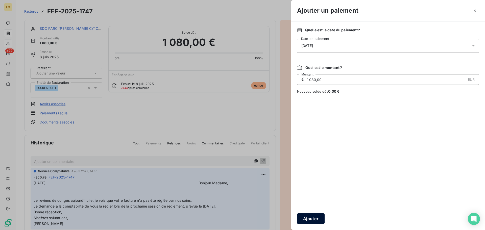
click at [310, 216] on button "Ajouter" at bounding box center [311, 218] width 28 height 11
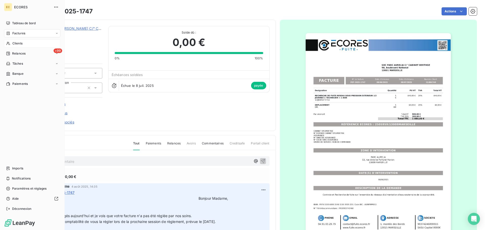
click at [16, 42] on span "Clients" at bounding box center [17, 43] width 10 height 5
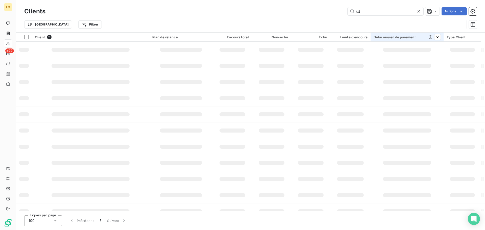
type input "s"
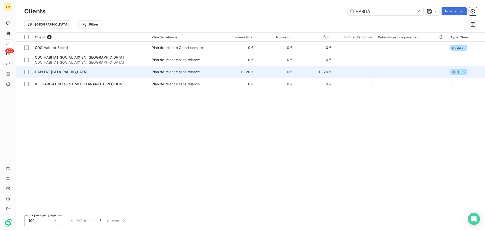
type input "HABITAT"
click at [124, 74] on div "HABITAT [GEOGRAPHIC_DATA]" at bounding box center [90, 71] width 111 height 5
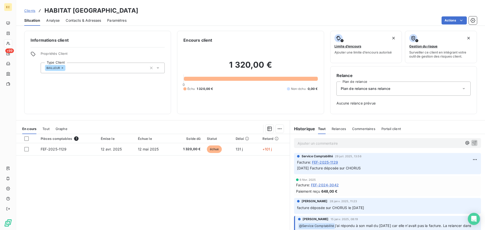
click at [30, 11] on span "Clients" at bounding box center [29, 11] width 11 height 4
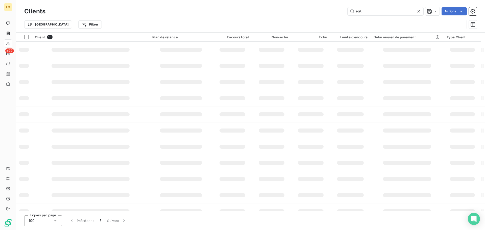
type input "H"
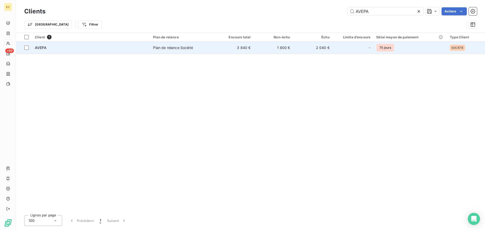
type input "AVEPA"
click at [174, 46] on div "Plan de relance Société" at bounding box center [173, 47] width 40 height 5
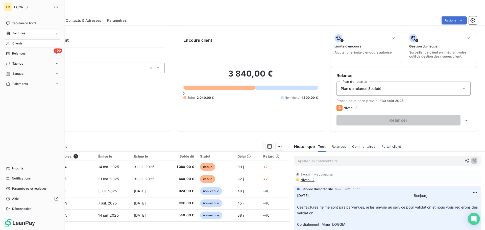
click at [19, 31] on div "Factures" at bounding box center [32, 33] width 56 height 8
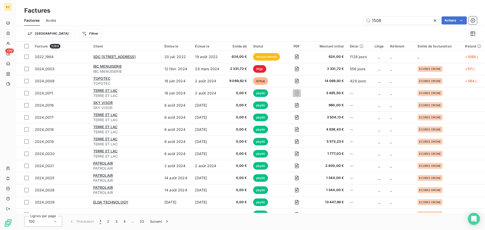
type input "1508"
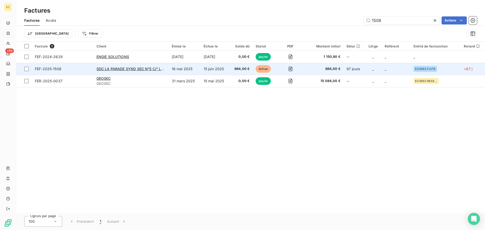
click at [76, 68] on span "FEF-2025-1508" at bounding box center [63, 68] width 56 height 5
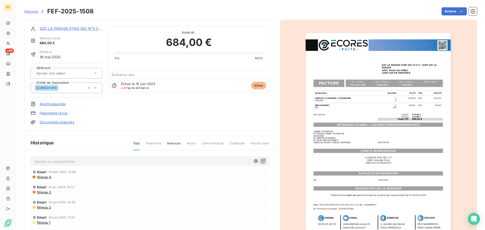
click at [63, 113] on link "Paiements reçus" at bounding box center [54, 113] width 28 height 5
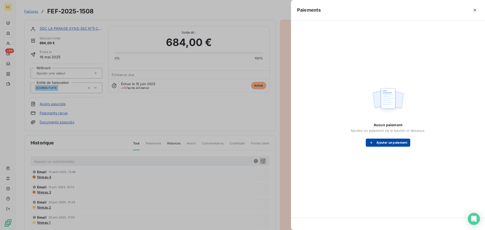
click at [392, 142] on button "Ajouter un paiement" at bounding box center [388, 143] width 44 height 8
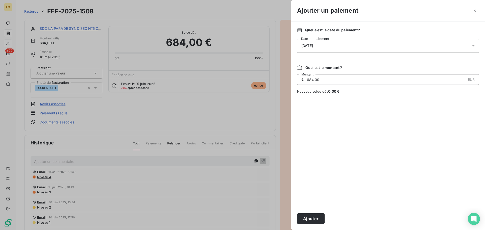
click at [334, 49] on div "[DATE]" at bounding box center [388, 46] width 182 height 14
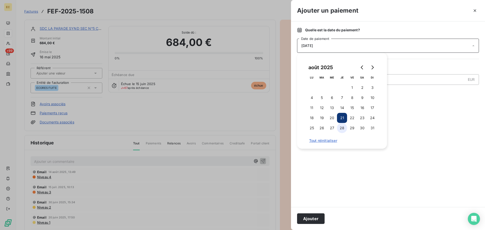
drag, startPoint x: 330, startPoint y: 116, endPoint x: 342, endPoint y: 130, distance: 18.4
click at [331, 116] on button "20" at bounding box center [332, 118] width 10 height 10
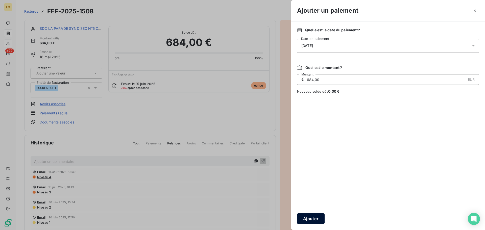
click at [319, 218] on button "Ajouter" at bounding box center [311, 218] width 28 height 11
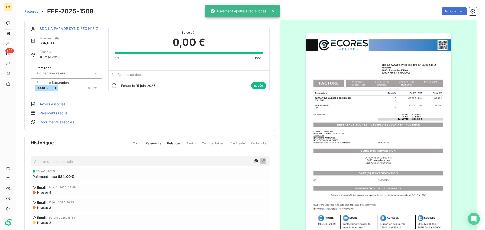
click at [32, 10] on span "Factures" at bounding box center [31, 11] width 14 height 4
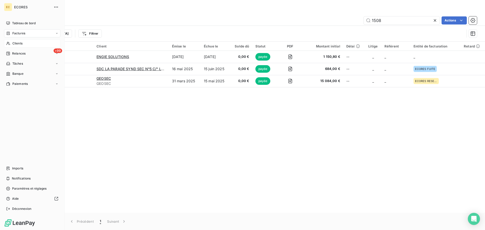
drag, startPoint x: 14, startPoint y: 42, endPoint x: 45, endPoint y: 43, distance: 30.3
click at [15, 42] on span "Clients" at bounding box center [17, 43] width 10 height 5
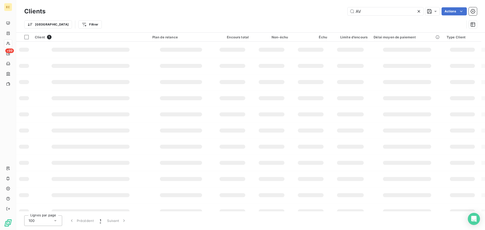
type input "A"
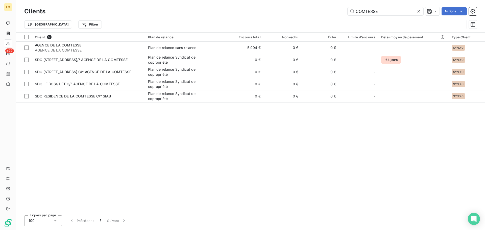
type input "COMTESSE"
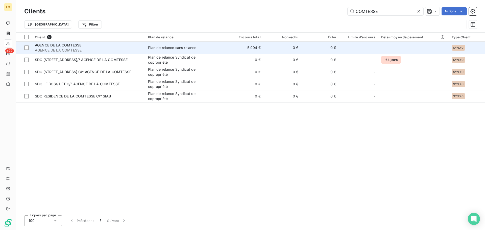
click at [161, 48] on div "Plan de relance sans relance" at bounding box center [172, 47] width 48 height 5
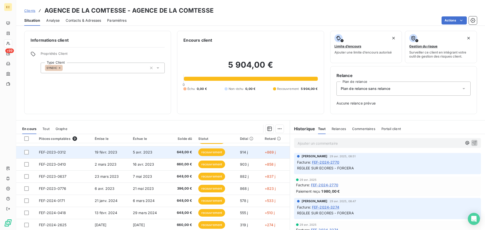
scroll to position [16, 0]
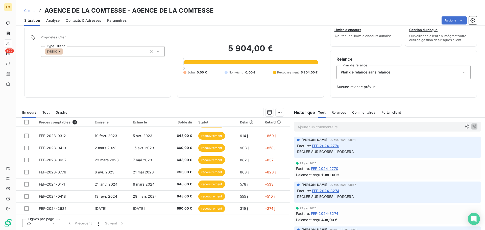
click at [53, 223] on icon at bounding box center [53, 223] width 3 height 1
click at [46, 202] on li "50" at bounding box center [41, 204] width 38 height 9
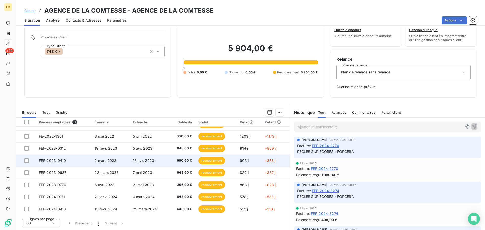
scroll to position [0, 0]
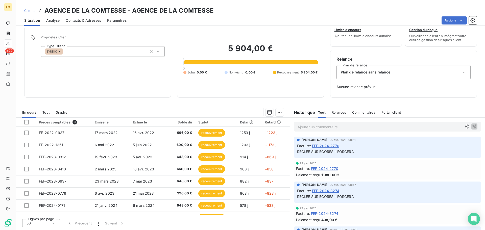
click at [31, 10] on span "Clients" at bounding box center [29, 11] width 11 height 4
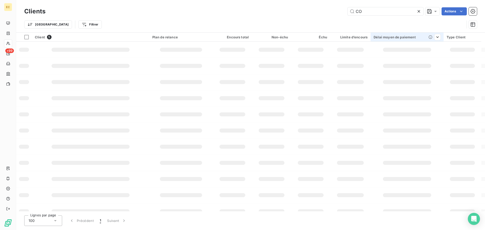
type input "C"
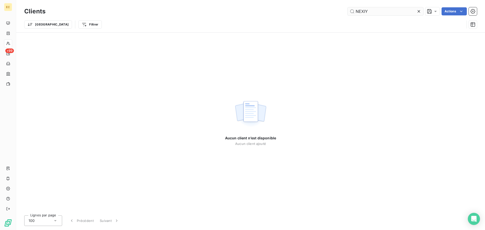
click at [365, 11] on input "NEXIY" at bounding box center [385, 11] width 76 height 8
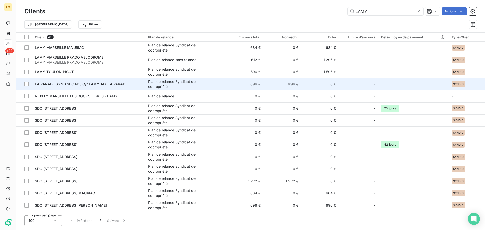
type input "LAMY"
click at [114, 86] on span "LA PARADE SYND SEC N°5 C/° LAMY AIX LA PARADE" at bounding box center [81, 84] width 93 height 4
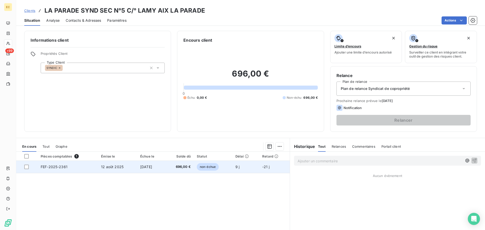
click at [137, 169] on td "[DATE]" at bounding box center [151, 167] width 28 height 12
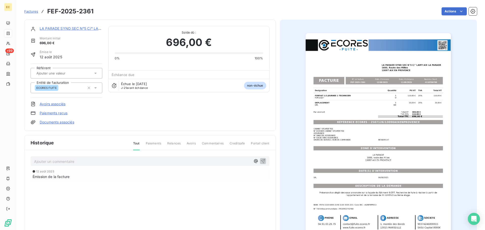
click at [372, 142] on img "button" at bounding box center [378, 136] width 145 height 206
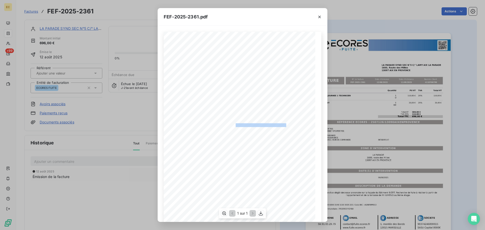
drag, startPoint x: 283, startPoint y: 126, endPoint x: 233, endPoint y: 126, distance: 50.8
click at [233, 126] on span "RÉFÉRENCE ECORES : 2507126/13090AIXENPROVENCE" at bounding box center [243, 124] width 87 height 3
copy span "2507126/13090AIXENPROVENCE"
click at [319, 16] on icon "button" at bounding box center [319, 17] width 3 height 3
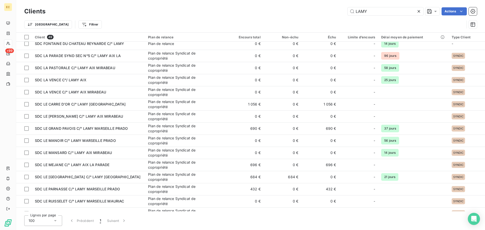
scroll to position [278, 0]
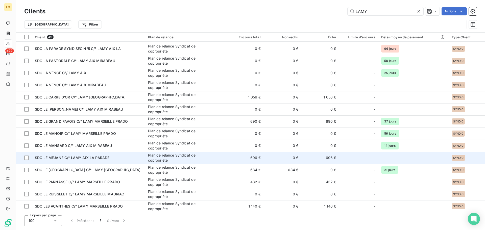
click at [113, 162] on td "SDC LE MEJANE C/° LAMY AIX LA PARADE" at bounding box center [88, 158] width 113 height 12
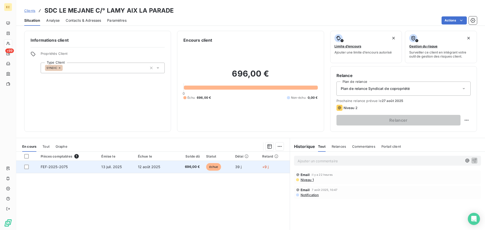
click at [88, 166] on td "FEF-2025-2075" at bounding box center [68, 167] width 61 height 12
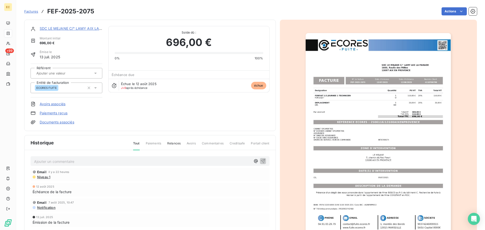
click at [57, 112] on link "Paiements reçus" at bounding box center [54, 113] width 28 height 5
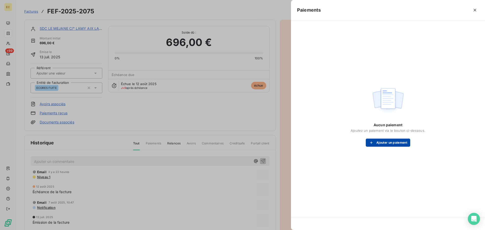
click at [376, 145] on div "button" at bounding box center [373, 142] width 8 height 5
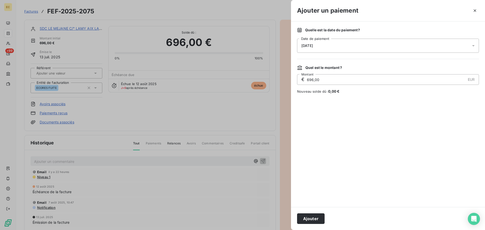
click at [331, 46] on div "[DATE]" at bounding box center [388, 46] width 182 height 14
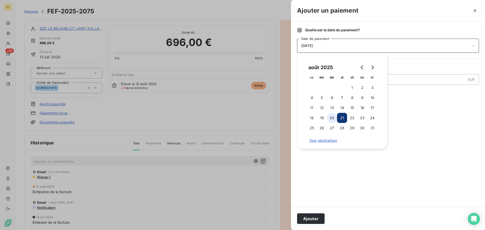
click at [330, 117] on button "20" at bounding box center [332, 118] width 10 height 10
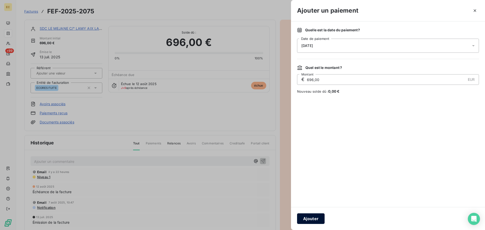
click at [307, 218] on button "Ajouter" at bounding box center [311, 218] width 28 height 11
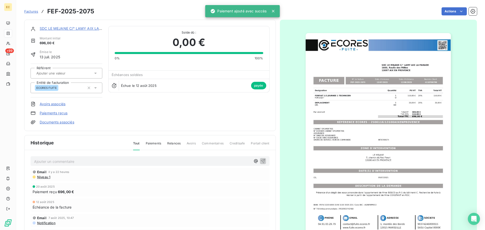
click at [32, 11] on span "Factures" at bounding box center [31, 11] width 14 height 4
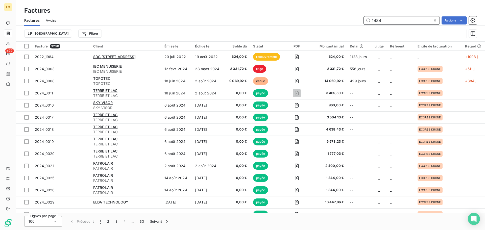
type input "1484"
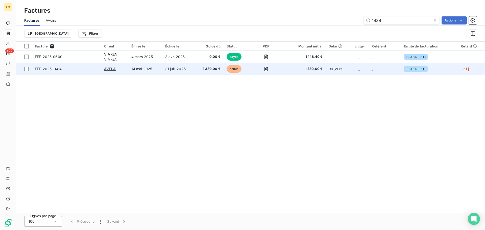
click at [83, 68] on span "FEF-2025-1484" at bounding box center [66, 68] width 63 height 5
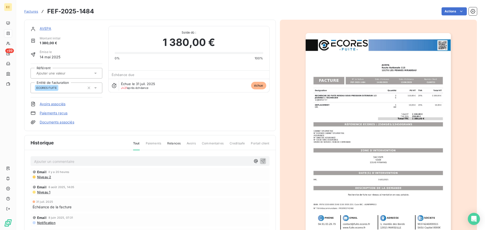
click at [48, 113] on link "Paiements reçus" at bounding box center [54, 113] width 28 height 5
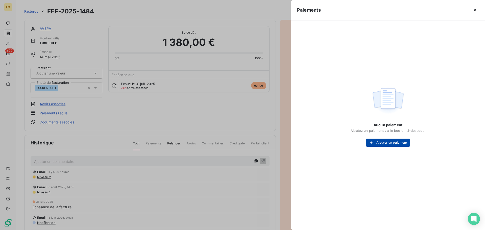
click at [382, 143] on button "Ajouter un paiement" at bounding box center [388, 143] width 44 height 8
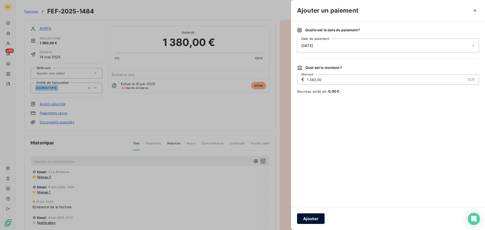
click at [312, 217] on button "Ajouter" at bounding box center [311, 218] width 28 height 11
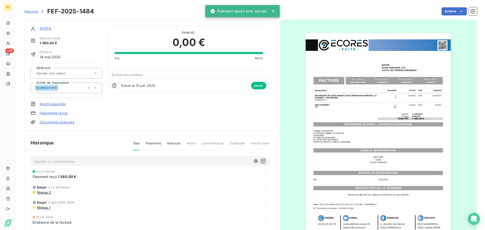
click at [30, 10] on span "Factures" at bounding box center [31, 11] width 14 height 4
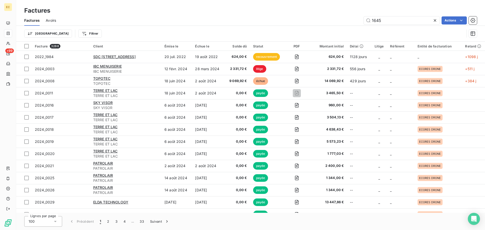
type input "1645"
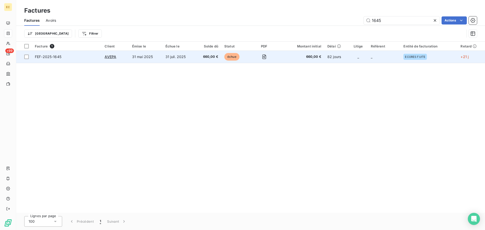
click at [147, 59] on td "31 mai 2025" at bounding box center [145, 57] width 33 height 12
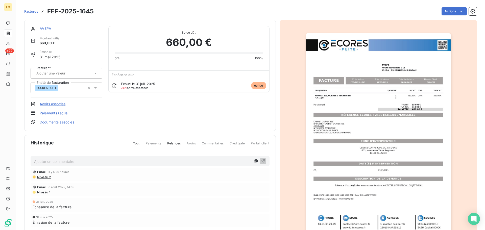
click at [58, 113] on link "Paiements reçus" at bounding box center [54, 113] width 28 height 5
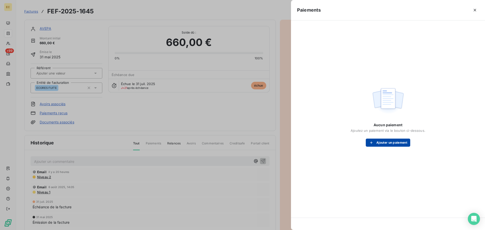
click at [384, 143] on button "Ajouter un paiement" at bounding box center [388, 143] width 44 height 8
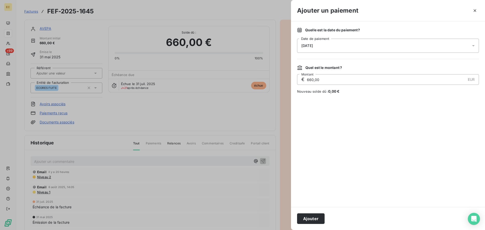
click at [353, 48] on div "[DATE]" at bounding box center [388, 46] width 182 height 14
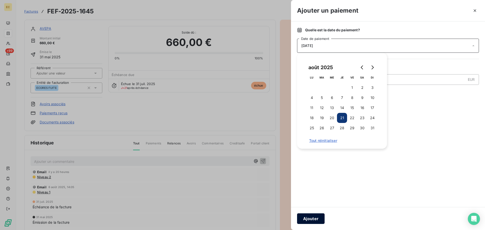
click at [312, 219] on button "Ajouter" at bounding box center [311, 218] width 28 height 11
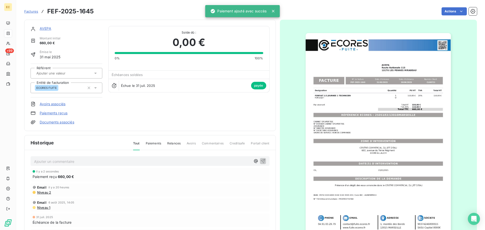
click at [28, 13] on span "Factures" at bounding box center [31, 11] width 14 height 4
